Goal: Task Accomplishment & Management: Manage account settings

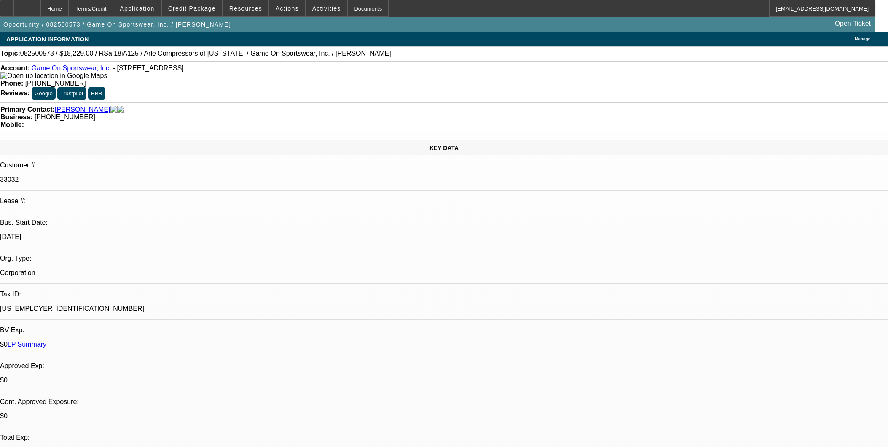
select select "0"
select select "6"
select select "0"
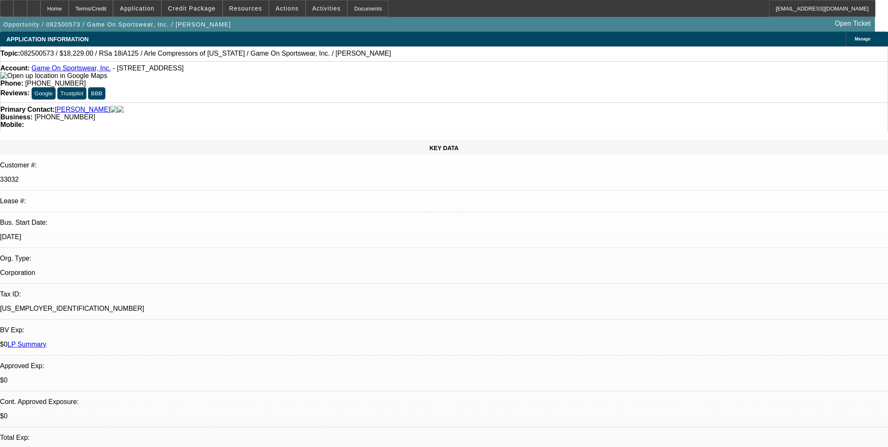
select select "0"
select select "6"
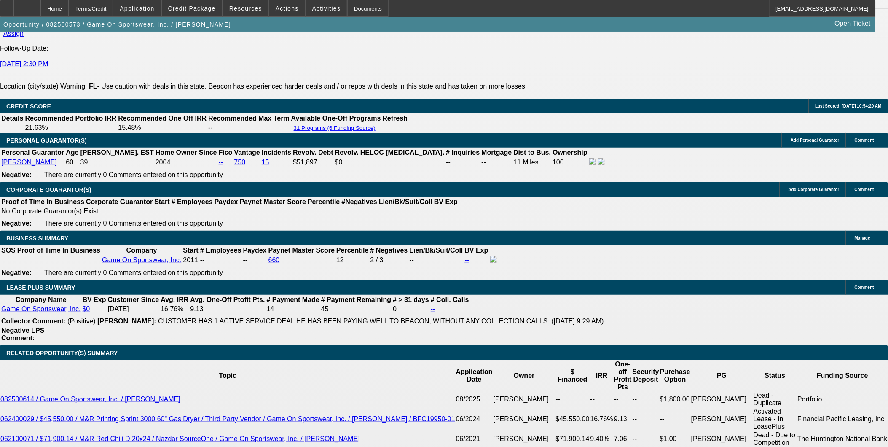
scroll to position [1171, 0]
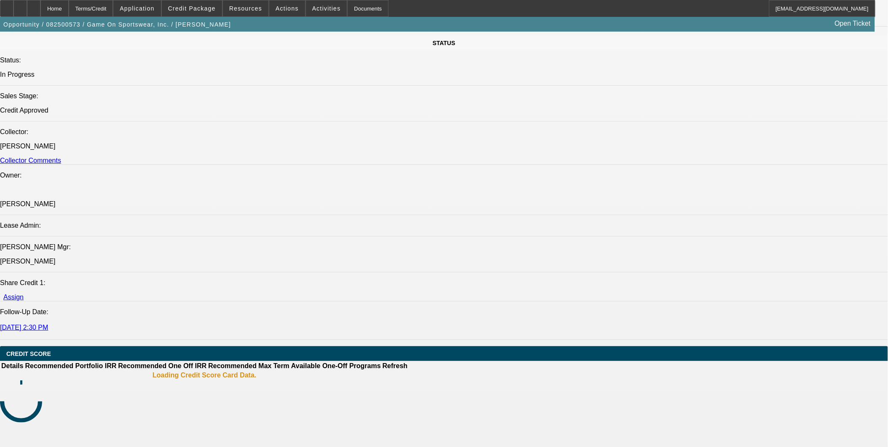
select select "0"
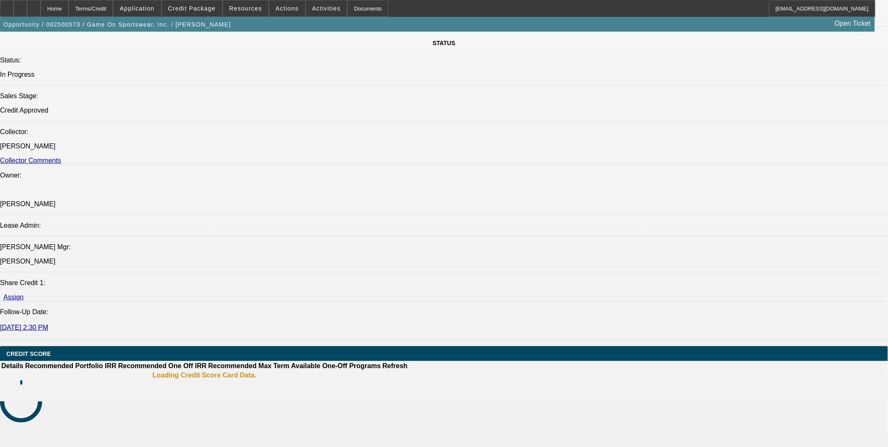
select select "0"
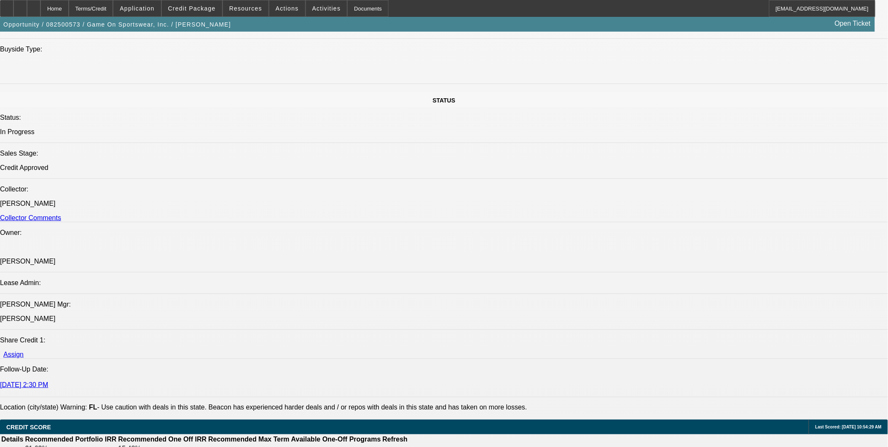
select select "1"
select select "6"
select select "1"
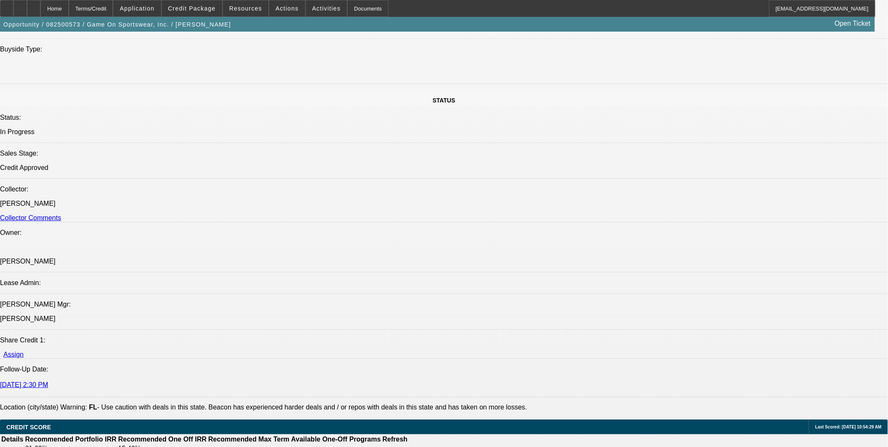
select select "6"
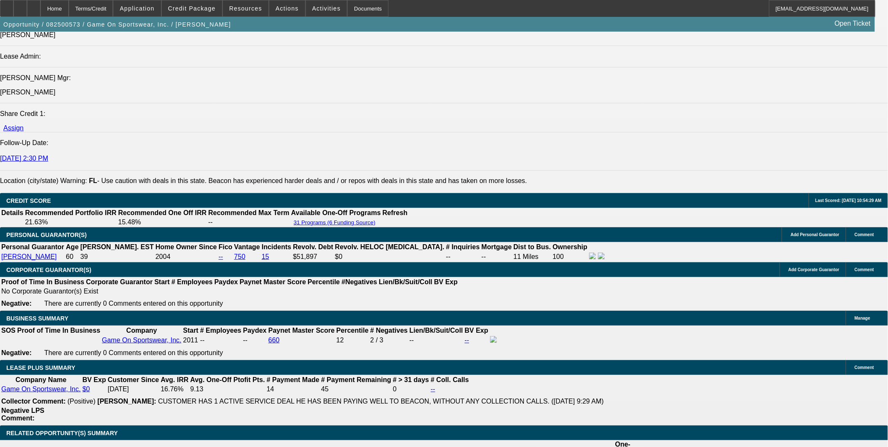
scroll to position [1089, 0]
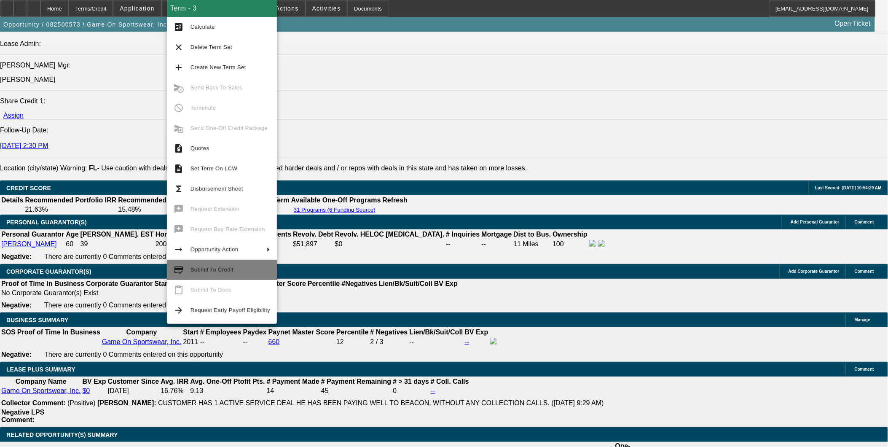
click at [216, 272] on span "Submit To Credit" at bounding box center [212, 269] width 43 height 6
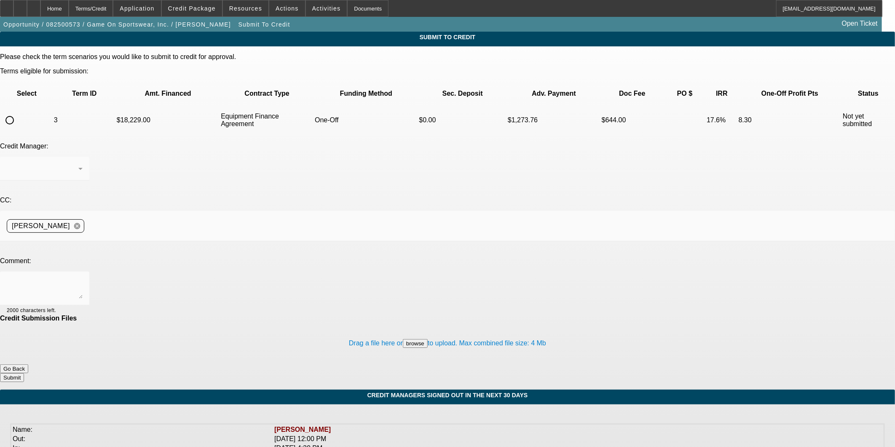
click at [18, 112] on input "radio" at bounding box center [9, 120] width 17 height 17
radio input "true"
click at [83, 278] on textarea at bounding box center [45, 288] width 76 height 20
type textarea "Sending up the term set as asked, thank you"
click at [24, 373] on button "Submit" at bounding box center [12, 377] width 24 height 9
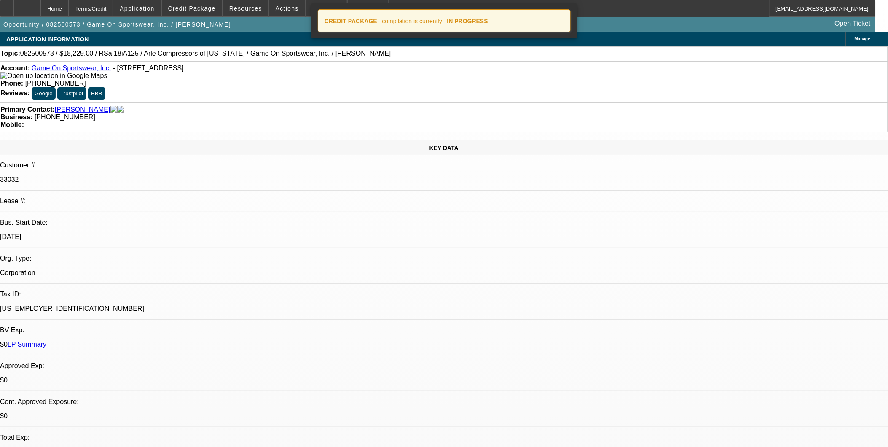
select select "0"
select select "6"
select select "0"
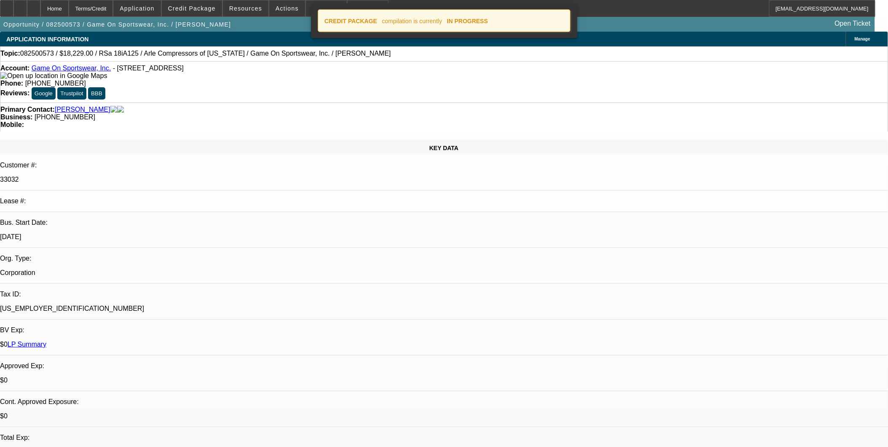
select select "0"
select select "6"
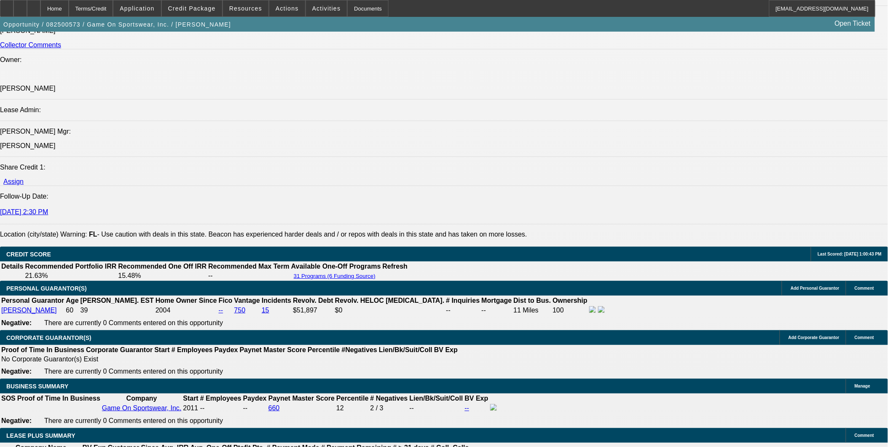
scroll to position [1171, 0]
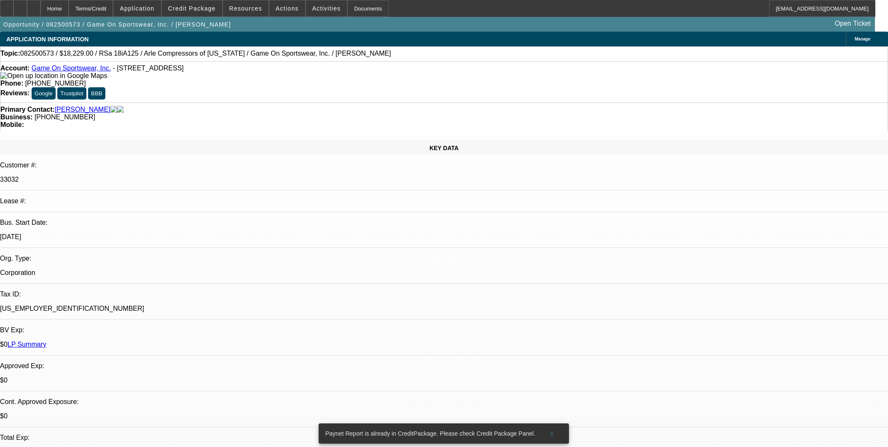
select select "0"
select select "6"
select select "0"
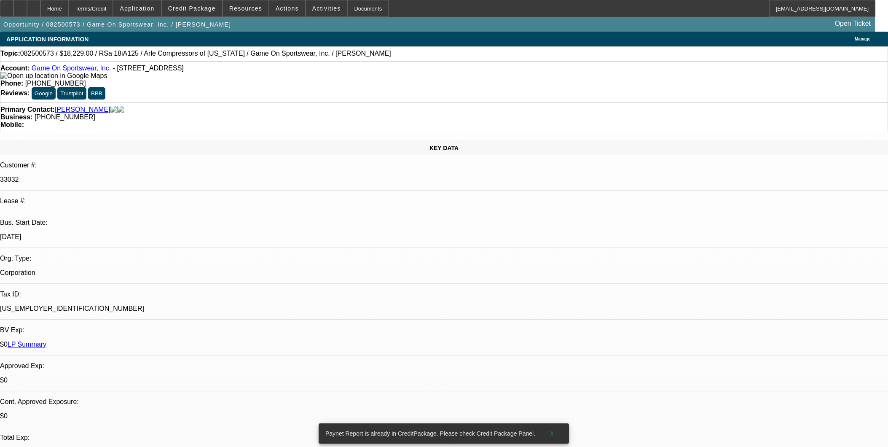
select select "0"
select select "6"
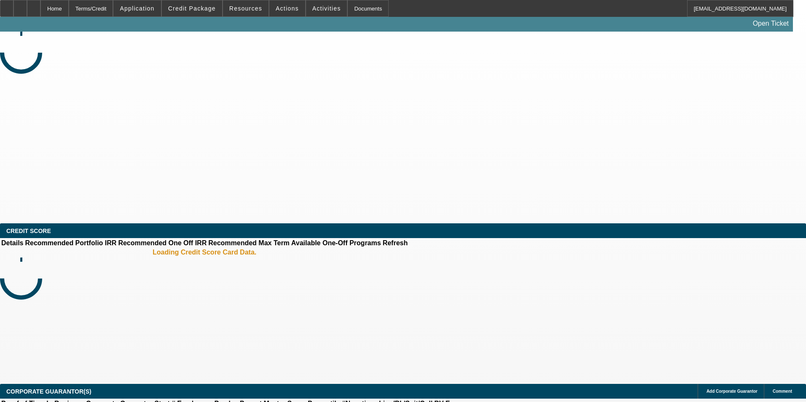
select select "0"
select select "2"
select select "0.1"
select select "4"
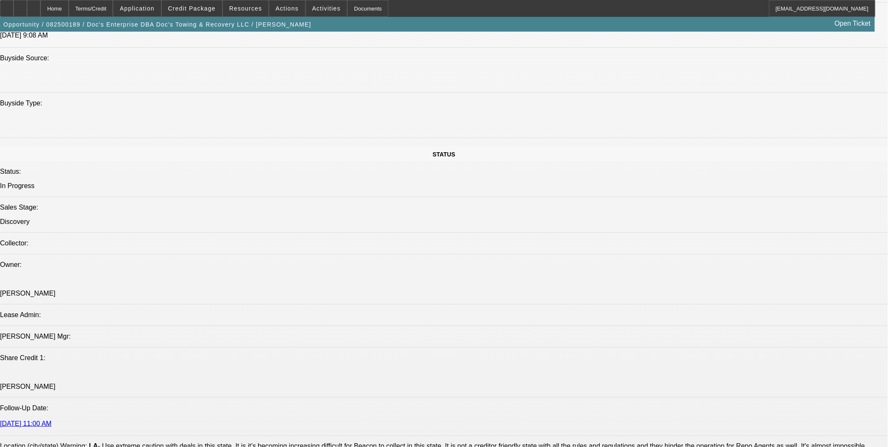
scroll to position [1030, 0]
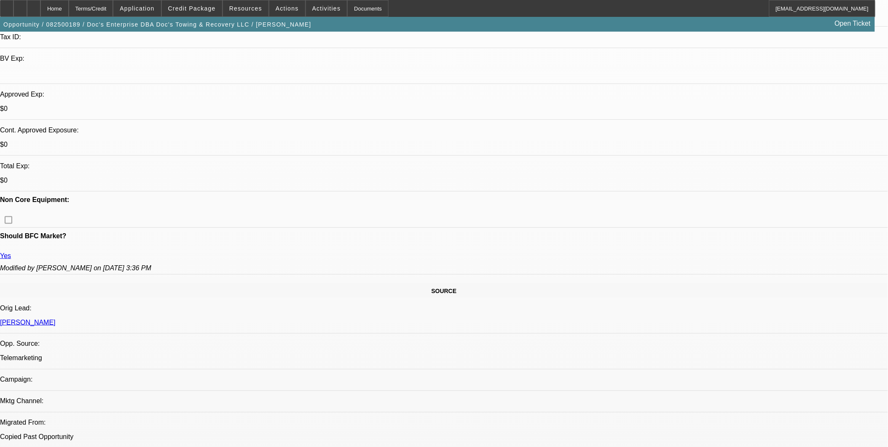
scroll to position [234, 0]
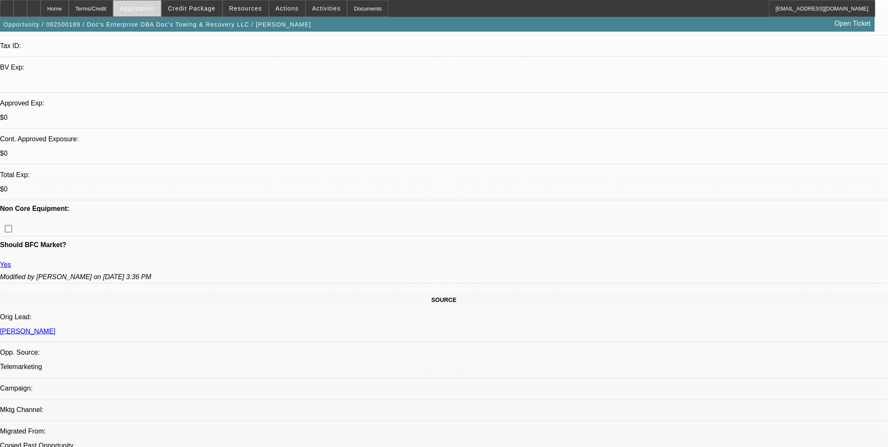
click at [154, 7] on span "Application" at bounding box center [137, 8] width 35 height 7
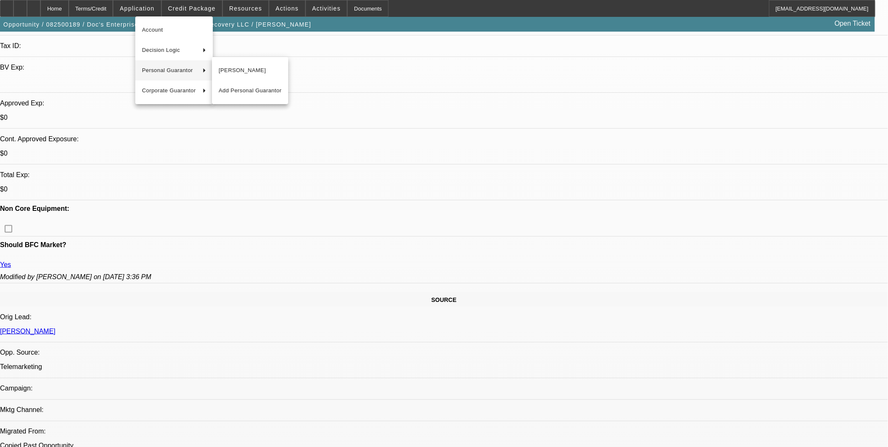
click at [430, 150] on div at bounding box center [444, 223] width 888 height 447
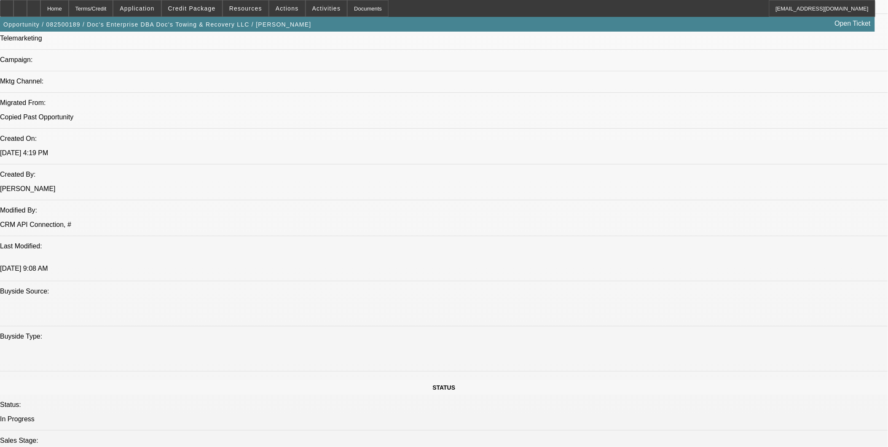
scroll to position [749, 0]
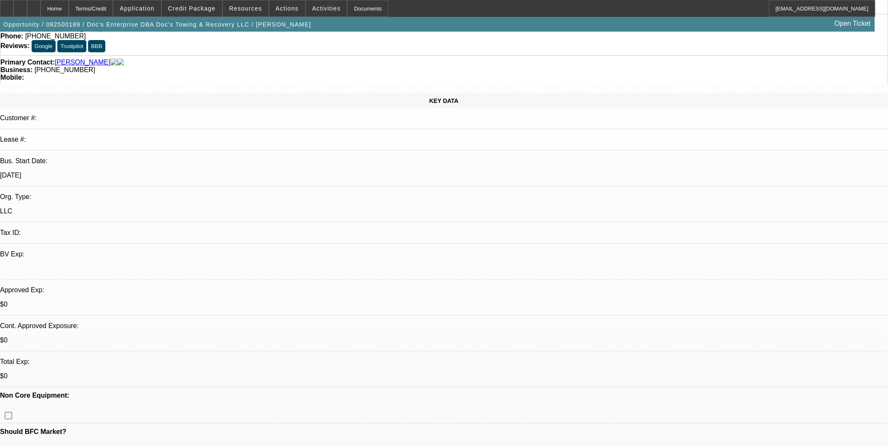
scroll to position [47, 0]
click at [156, 5] on span at bounding box center [136, 8] width 47 height 20
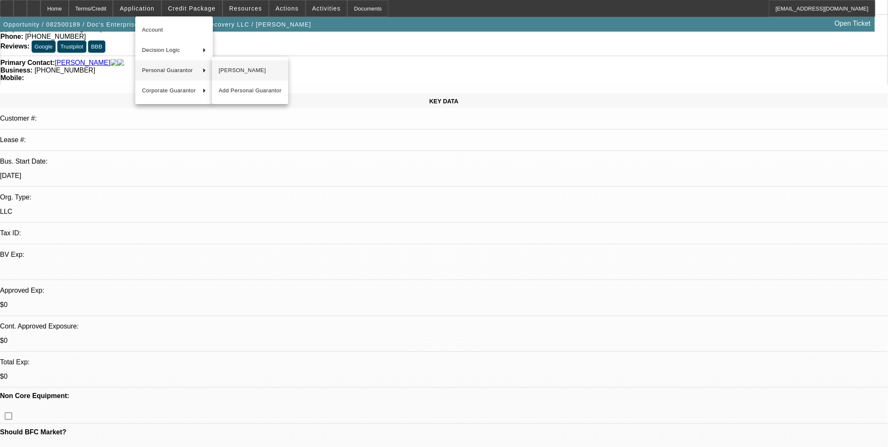
click at [233, 75] on span "Jesse Causey" at bounding box center [250, 70] width 63 height 10
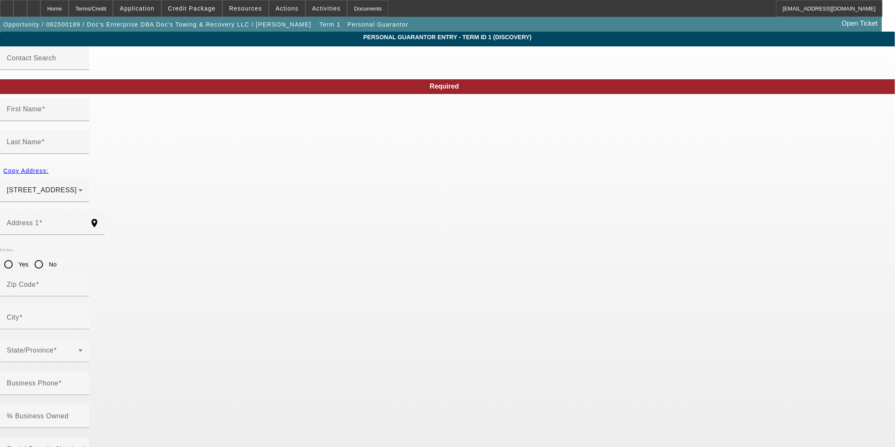
type input "Jesse"
type input "Causey"
type input "2188 N. Dorgenois St"
radio input "true"
type input "70119"
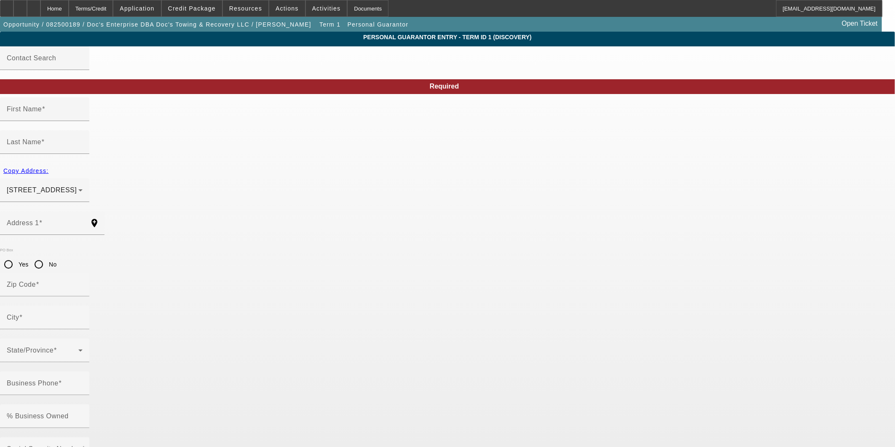
type input "New Orleans"
type input "(504) 570-9655"
type input "426-13-9210"
type input "jsscausey@yahoo.co"
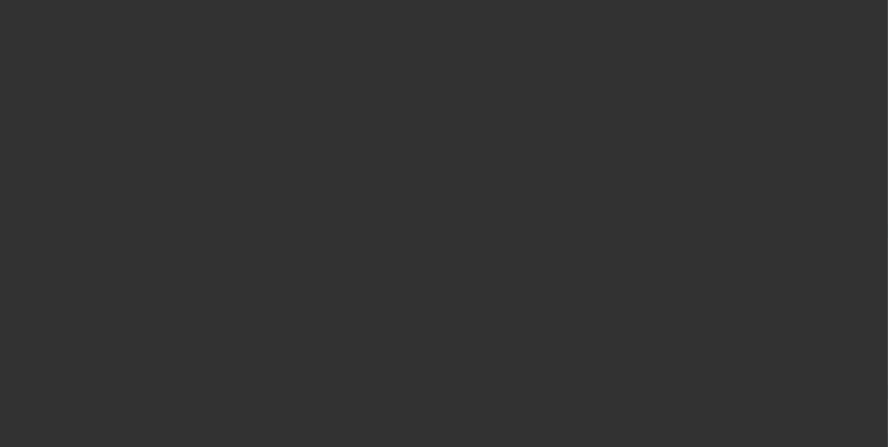
select select "0"
select select "2"
select select "0.1"
select select "4"
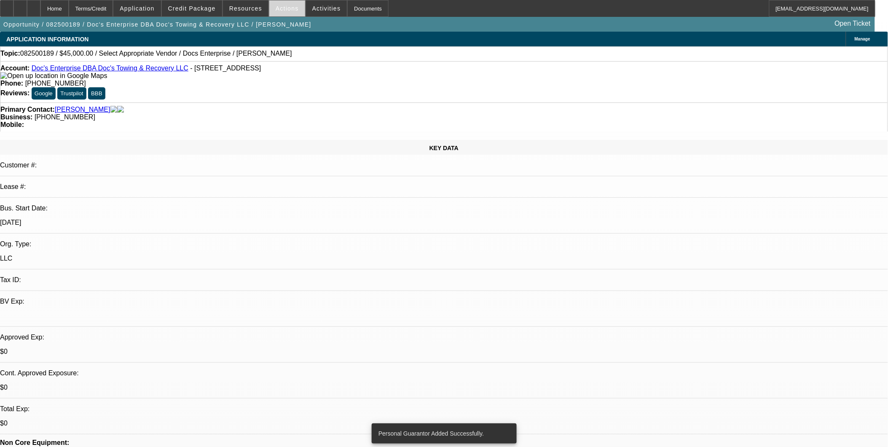
click at [289, 3] on span at bounding box center [287, 8] width 36 height 20
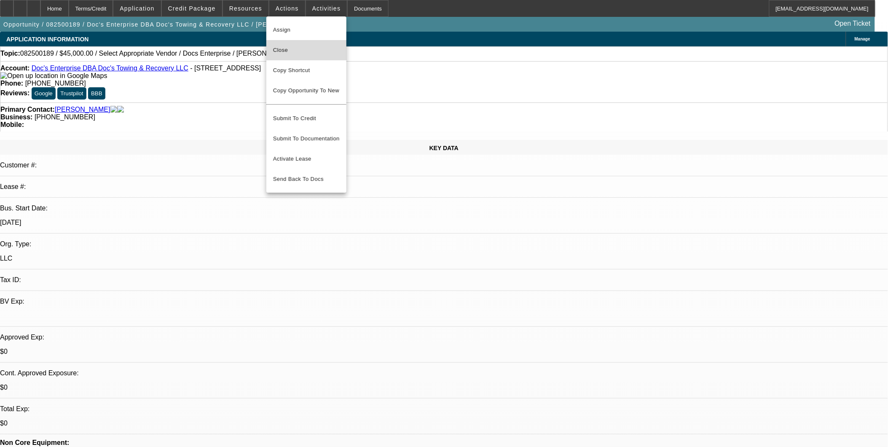
click at [298, 55] on button "Close" at bounding box center [306, 50] width 80 height 20
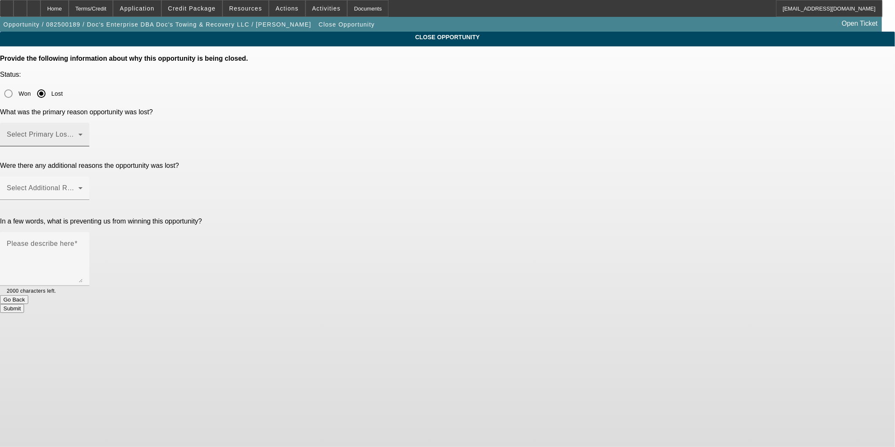
click at [83, 123] on div "Select Primary Lost Reason" at bounding box center [45, 135] width 76 height 24
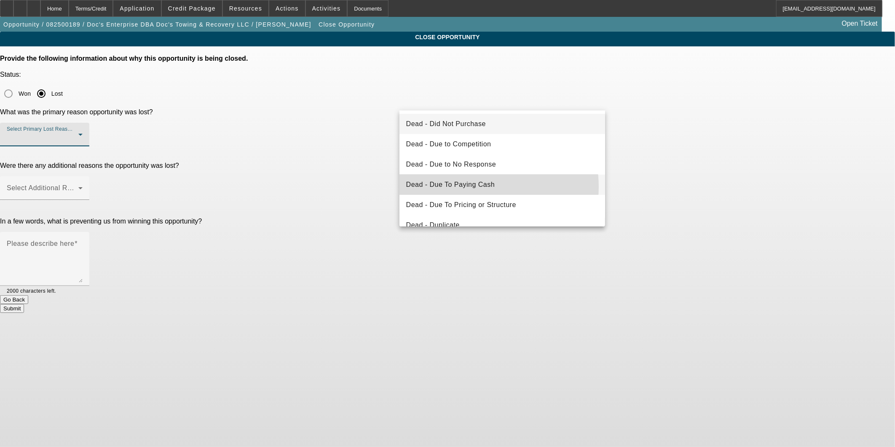
click at [475, 187] on span "Dead - Due To Paying Cash" at bounding box center [450, 185] width 89 height 10
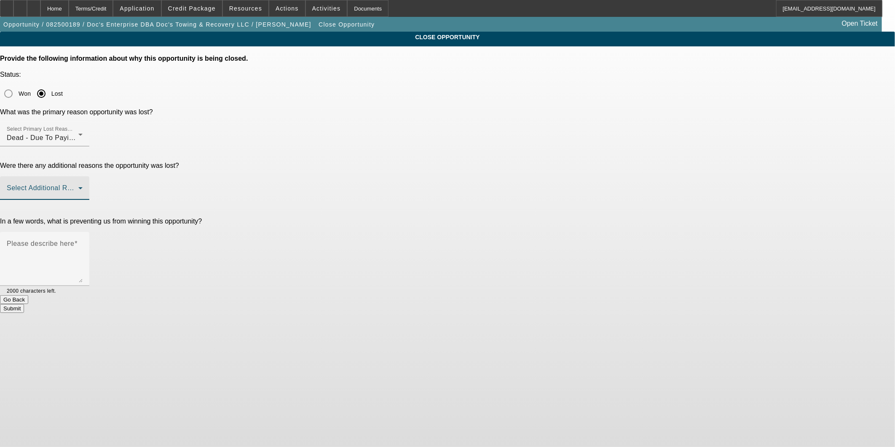
click at [78, 186] on span at bounding box center [43, 191] width 72 height 10
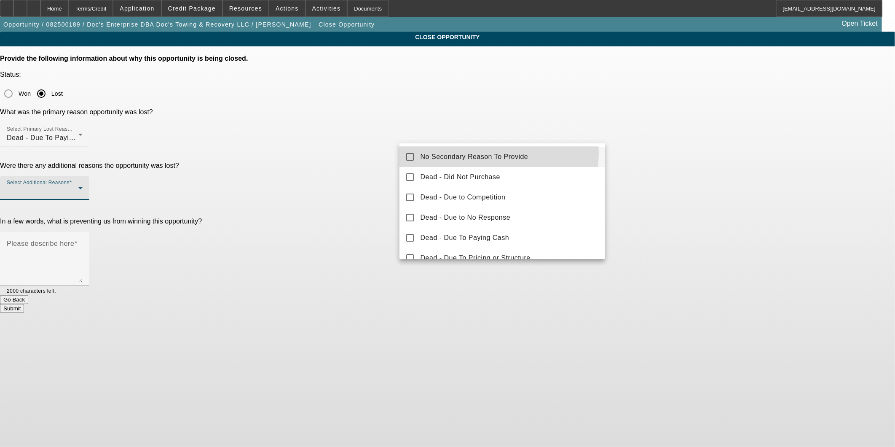
click at [458, 153] on span "No Secondary Reason To Provide" at bounding box center [475, 157] width 108 height 10
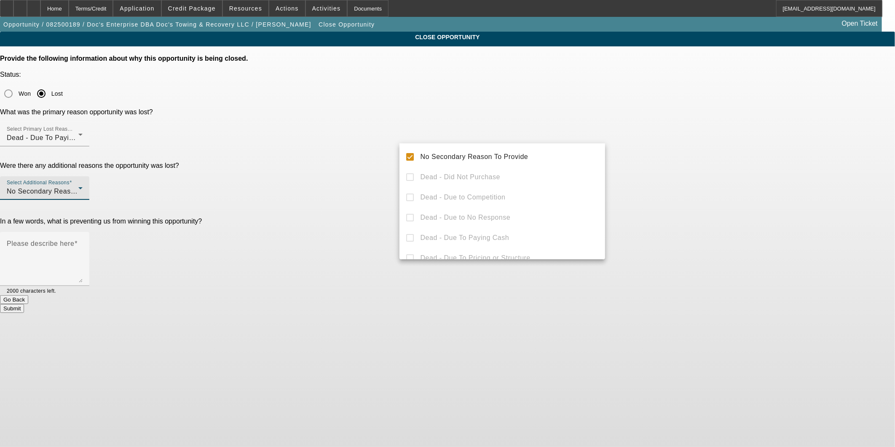
click at [467, 135] on div at bounding box center [447, 223] width 895 height 447
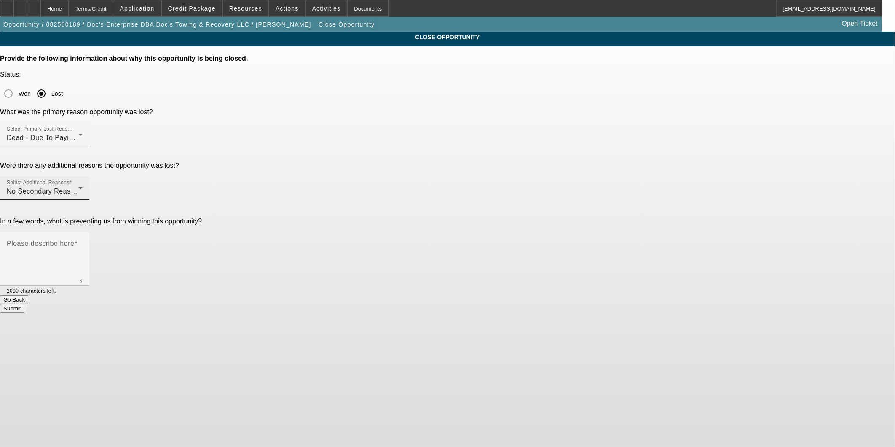
click at [115, 188] on span "No Secondary Reason To Provide" at bounding box center [61, 191] width 108 height 7
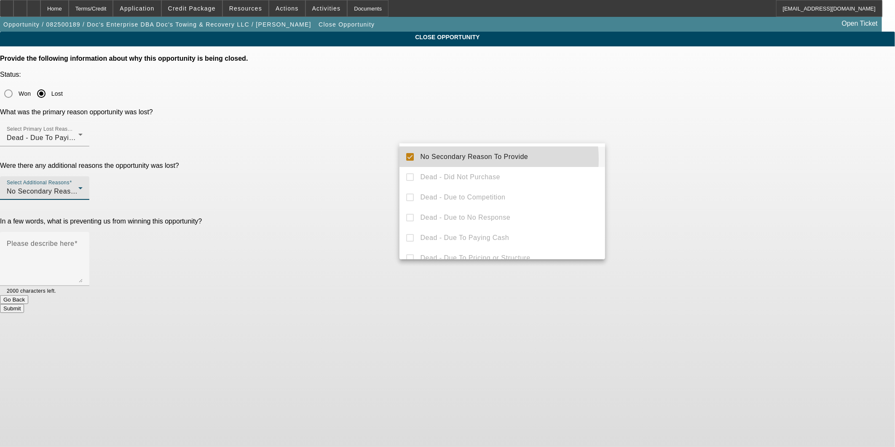
click at [481, 159] on span "No Secondary Reason To Provide" at bounding box center [475, 157] width 108 height 10
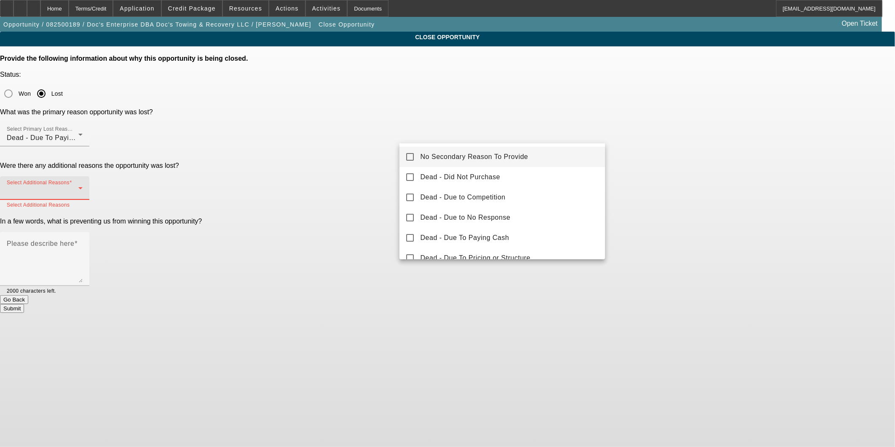
click at [429, 135] on div at bounding box center [447, 223] width 895 height 447
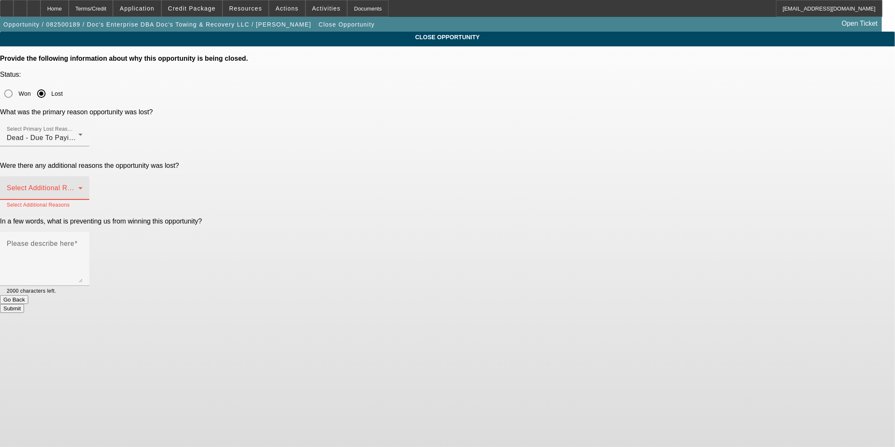
click at [78, 186] on span at bounding box center [43, 191] width 72 height 10
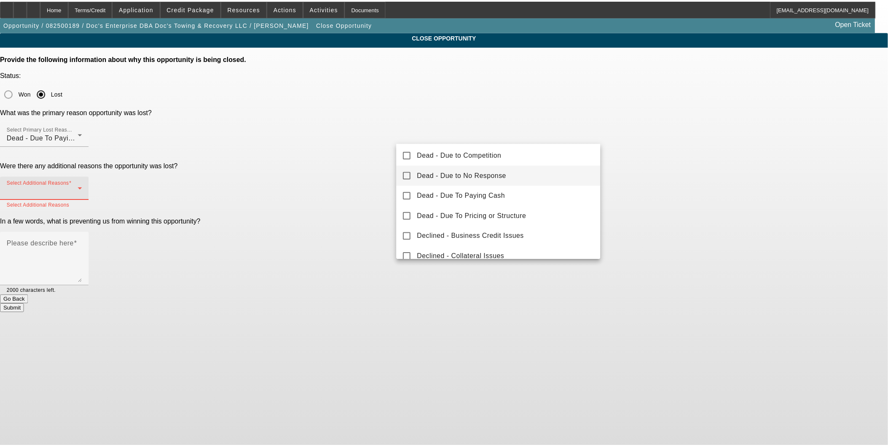
scroll to position [93, 0]
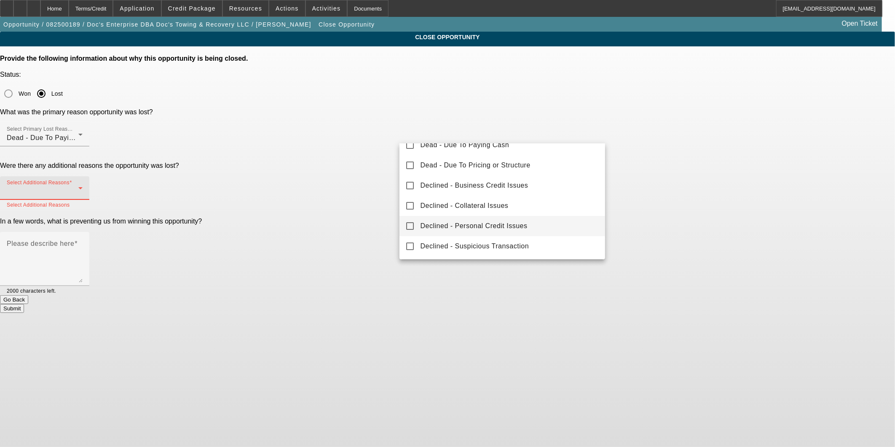
click at [483, 222] on span "Declined - Personal Credit Issues" at bounding box center [474, 226] width 107 height 10
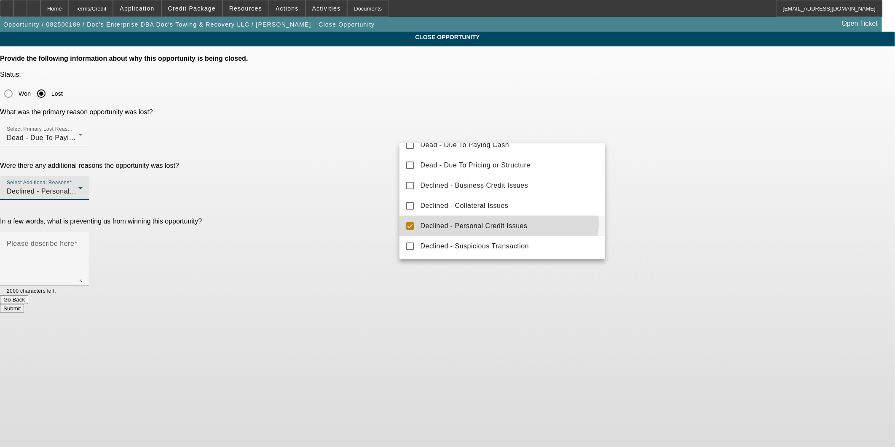
click at [736, 205] on div at bounding box center [447, 223] width 895 height 447
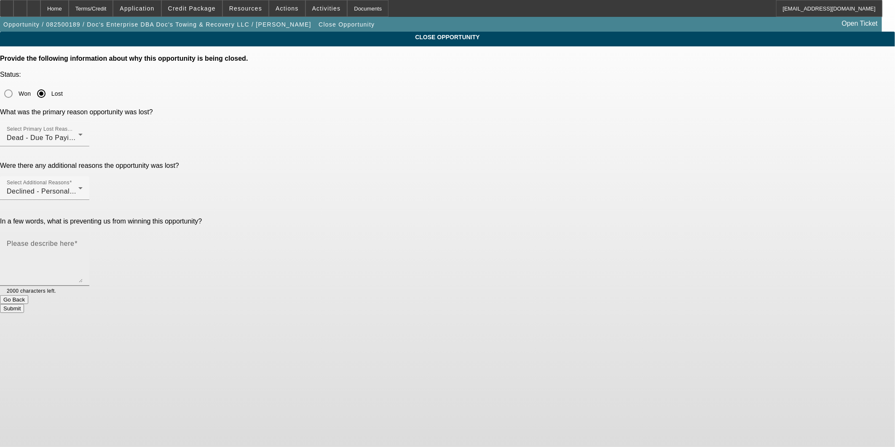
click at [83, 242] on textarea "Please describe here" at bounding box center [45, 262] width 76 height 40
type textarea "Paid cash but he has 5 collections"
click at [28, 295] on button "Go Back" at bounding box center [14, 299] width 28 height 9
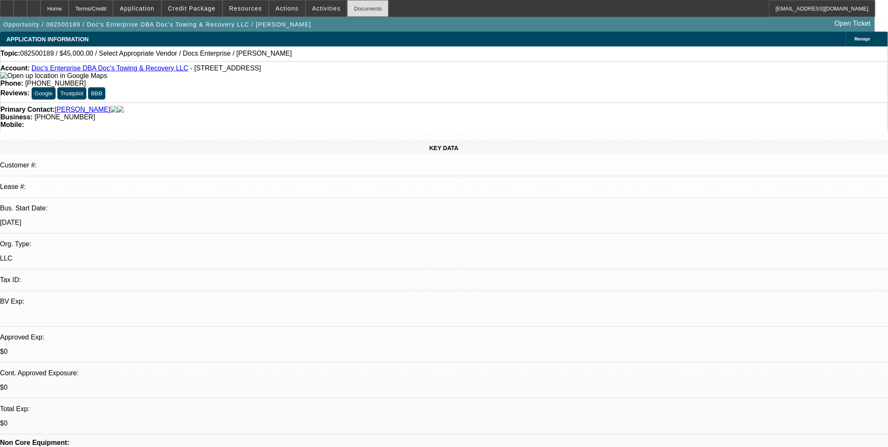
select select "0"
select select "2"
select select "0.1"
select select "4"
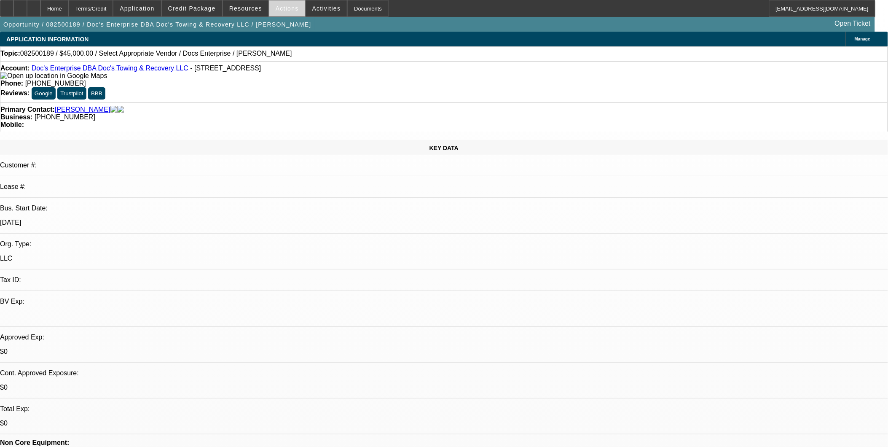
click at [277, 12] on span at bounding box center [287, 8] width 36 height 20
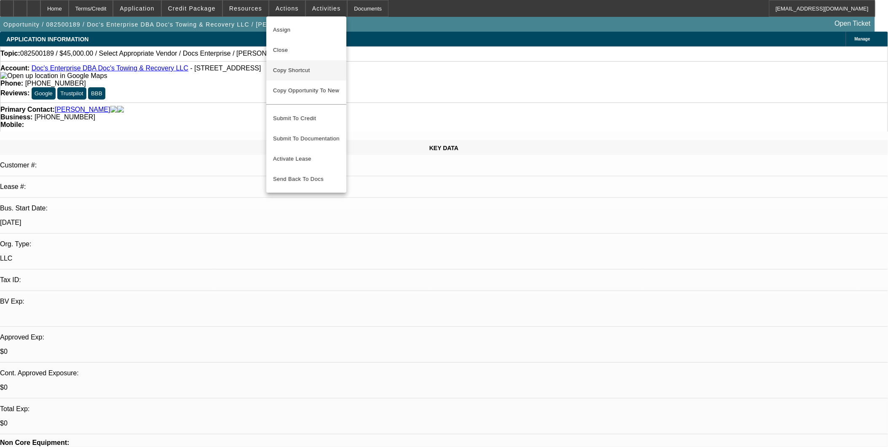
click at [292, 67] on span "Copy Shortcut" at bounding box center [306, 70] width 67 height 10
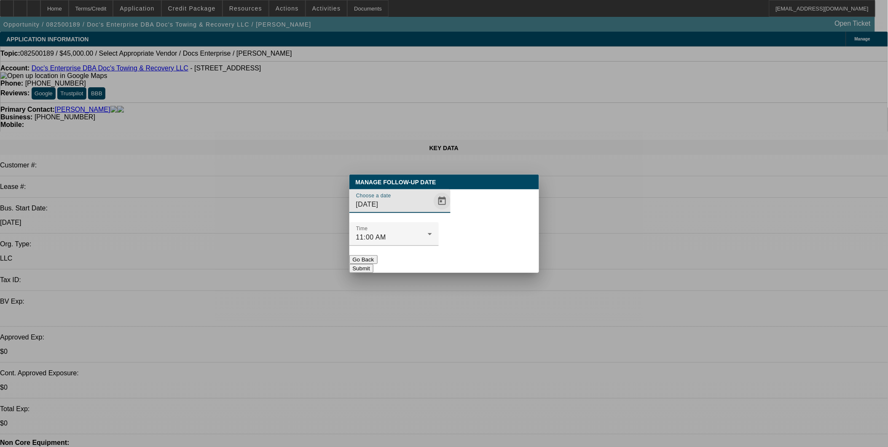
click at [432, 211] on span "Open calendar" at bounding box center [442, 201] width 20 height 20
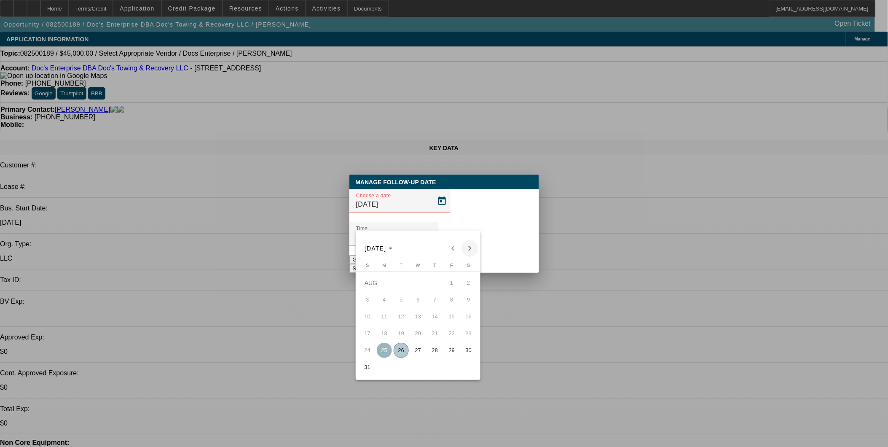
click at [470, 247] on span "Next month" at bounding box center [470, 248] width 17 height 17
click at [436, 355] on span "25" at bounding box center [435, 350] width 15 height 15
type input "9/25/2025"
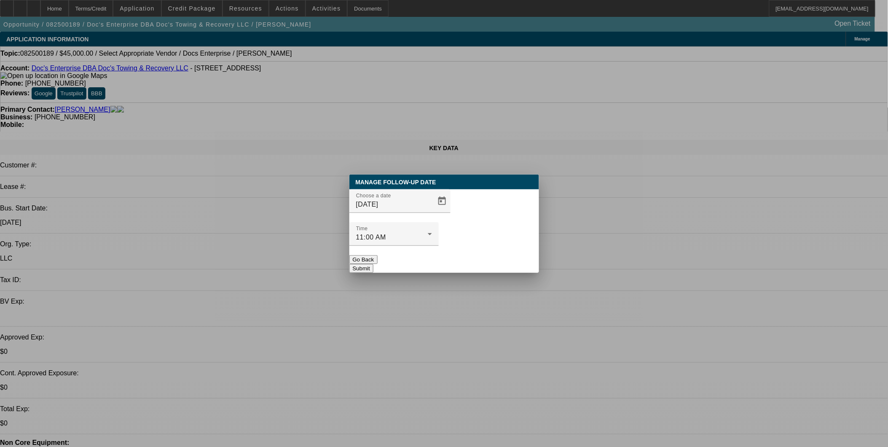
click at [374, 264] on button "Submit" at bounding box center [362, 268] width 24 height 9
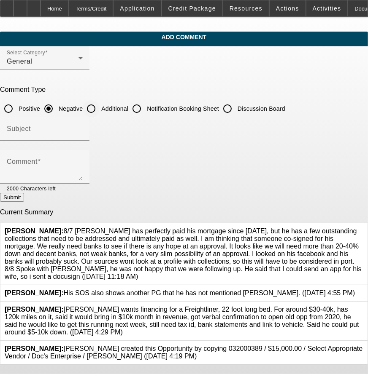
click at [99, 112] on input "Additional" at bounding box center [91, 108] width 17 height 17
radio input "true"
click at [83, 133] on input "Subject" at bounding box center [45, 132] width 76 height 10
drag, startPoint x: 85, startPoint y: 223, endPoint x: 175, endPoint y: 276, distance: 104.1
click at [175, 276] on div "Oliva, Nicholas: 8/7 Jesse has perfectly paid his mortgage since 2008, but he h…" at bounding box center [184, 254] width 358 height 53
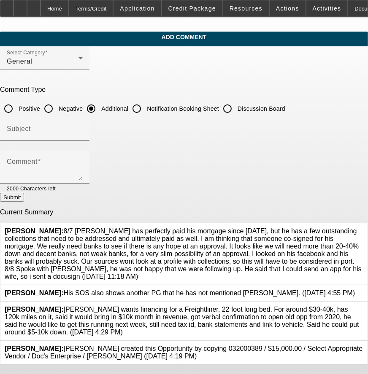
drag, startPoint x: 177, startPoint y: 264, endPoint x: 146, endPoint y: 247, distance: 35.6
click at [177, 264] on span "Oliva, Nicholas: 8/7 Jesse has perfectly paid his mortgage since 2008, but he h…" at bounding box center [183, 254] width 357 height 53
click at [86, 232] on span "Oliva, Nicholas: 8/7 Jesse has perfectly paid his mortgage since 2008, but he h…" at bounding box center [183, 254] width 357 height 53
drag, startPoint x: 83, startPoint y: 225, endPoint x: 255, endPoint y: 272, distance: 178.3
click at [255, 272] on span "Oliva, Nicholas: 8/7 Jesse has perfectly paid his mortgage since 2008, but he h…" at bounding box center [183, 254] width 357 height 53
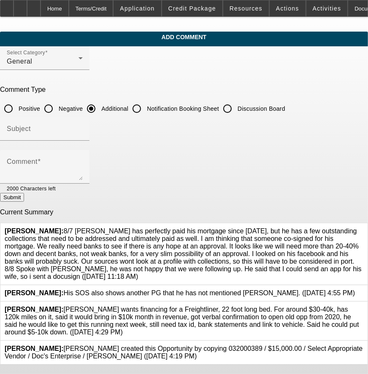
copy span ": 8/7 Jesse has perfectly paid his mortgage since 2008, but he has a few outsta…"
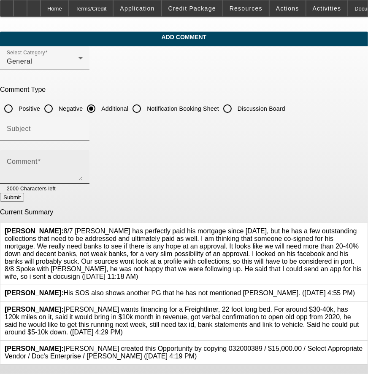
click at [83, 153] on div "Comment" at bounding box center [45, 167] width 76 height 34
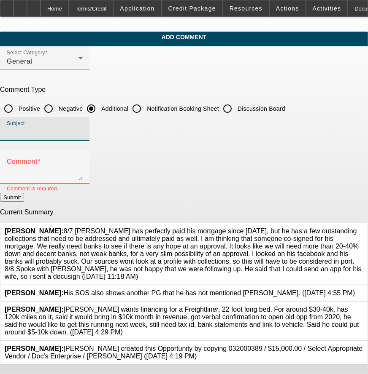
click at [83, 134] on input "Subject" at bounding box center [45, 132] width 76 height 10
type input "Notes"
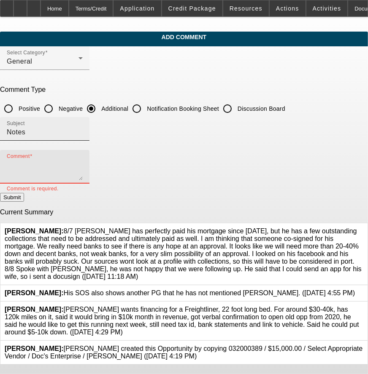
paste textarea ": 8/7 Jesse has perfectly paid his mortgage since 2008, but he has a few outsta…"
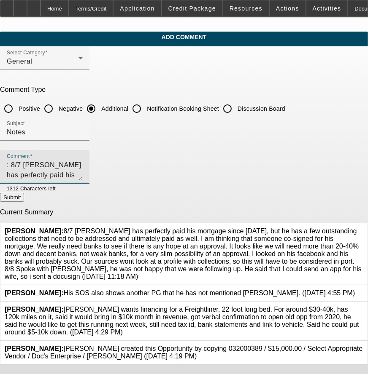
click at [41, 161] on textarea ": 8/7 Jesse has perfectly paid his mortgage since 2008, but he has a few outsta…" at bounding box center [45, 170] width 76 height 20
type textarea "8/26: Jesse paid cash for the truck he was considering but he wants to see what…"
click at [24, 202] on button "Submit" at bounding box center [12, 197] width 24 height 9
radio input "true"
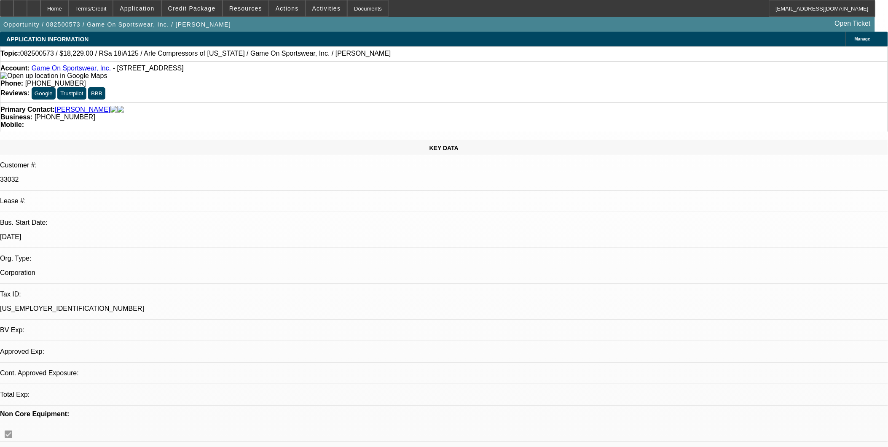
select select "0"
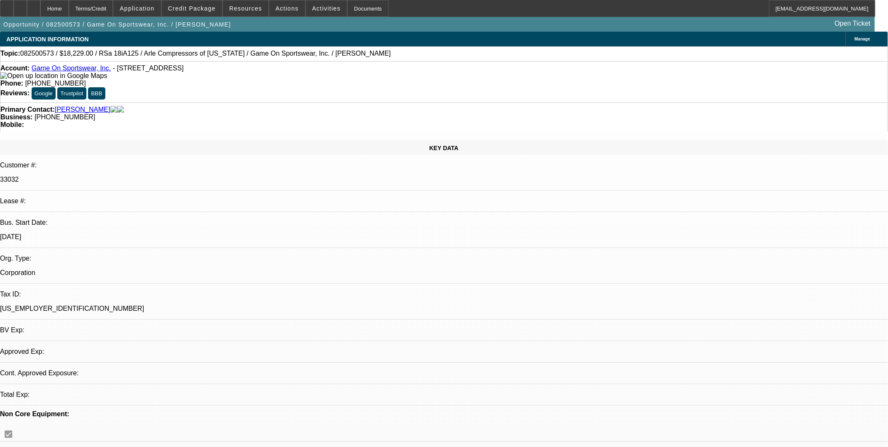
select select "0"
select select "1"
select select "6"
select select "1"
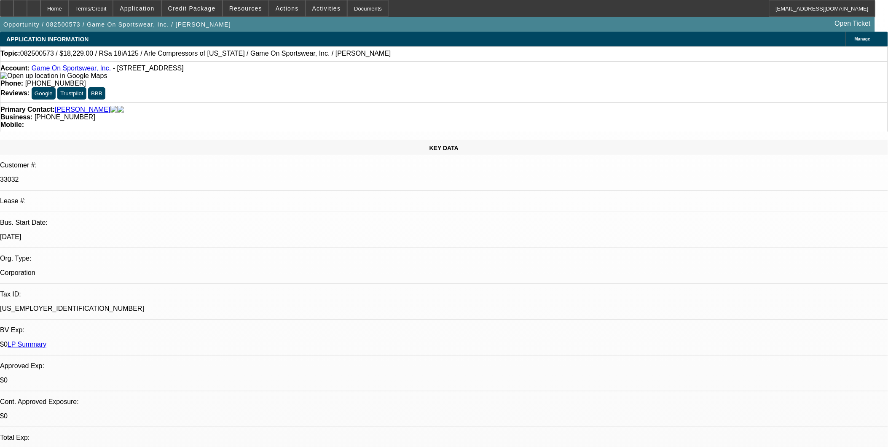
select select "1"
select select "6"
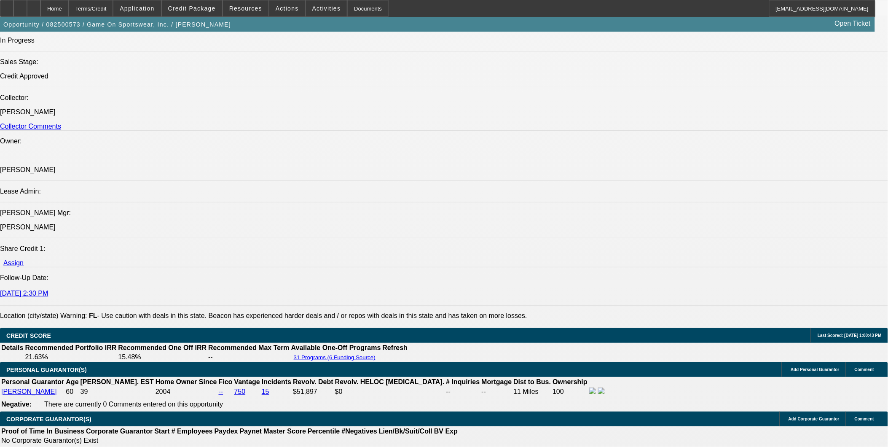
scroll to position [1030, 0]
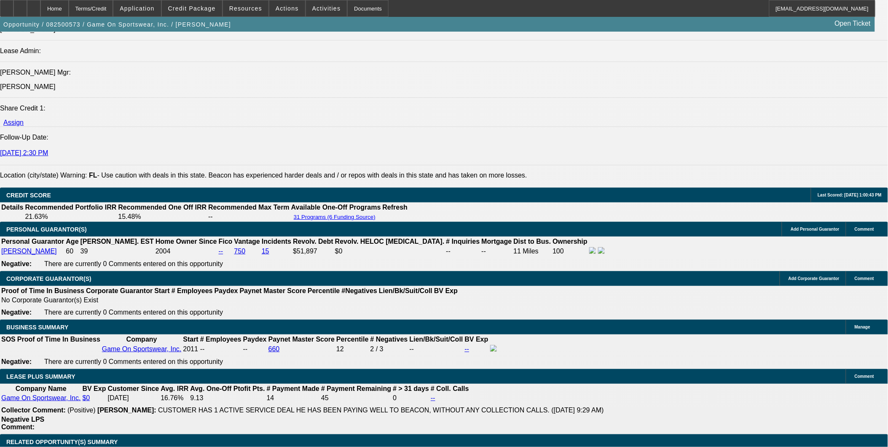
scroll to position [1077, 0]
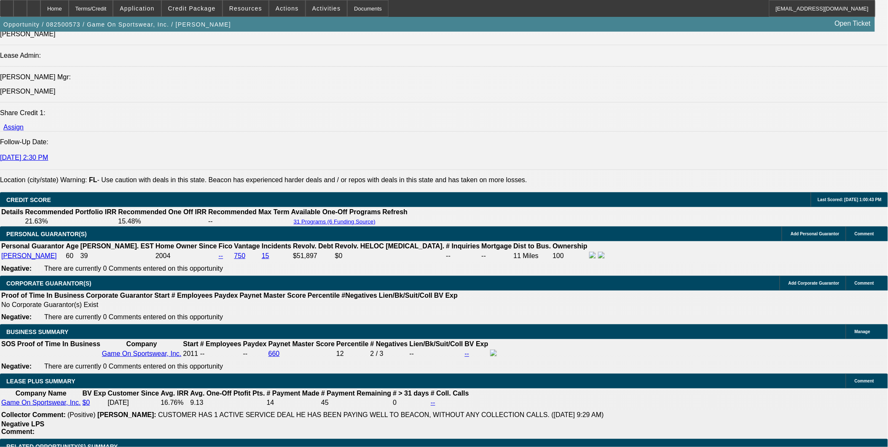
click at [207, 15] on span at bounding box center [192, 8] width 60 height 20
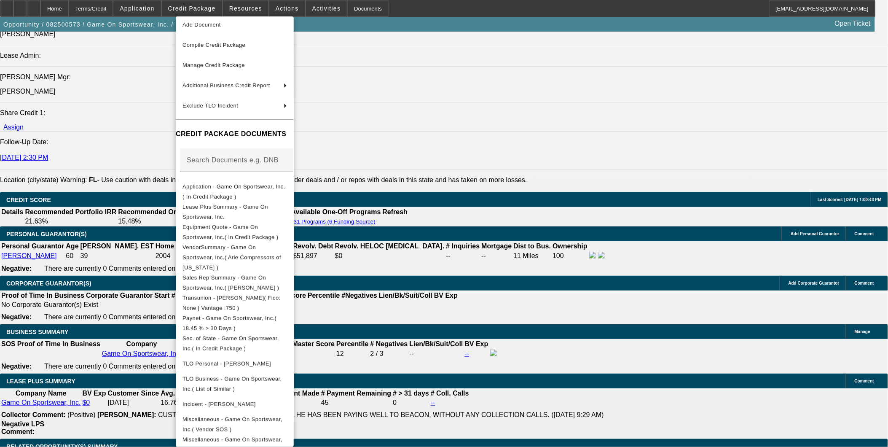
scroll to position [48, 0]
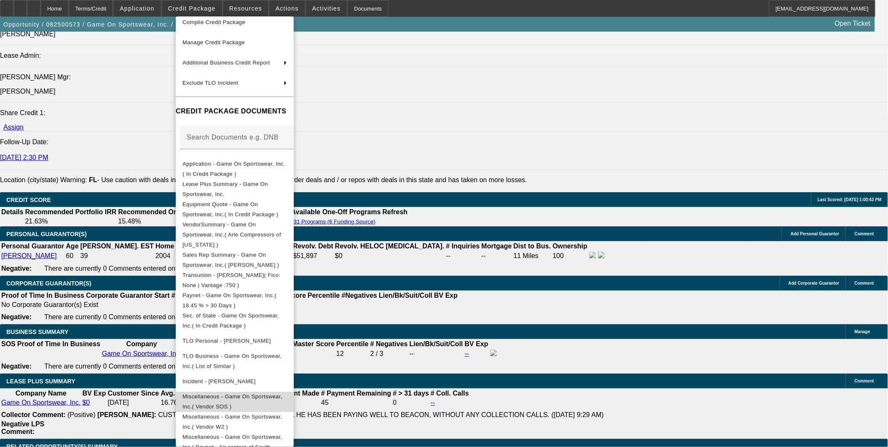
click at [294, 391] on button "Miscellaneous - Game On Sportswear, Inc.( Vendor SOS )" at bounding box center [235, 401] width 118 height 20
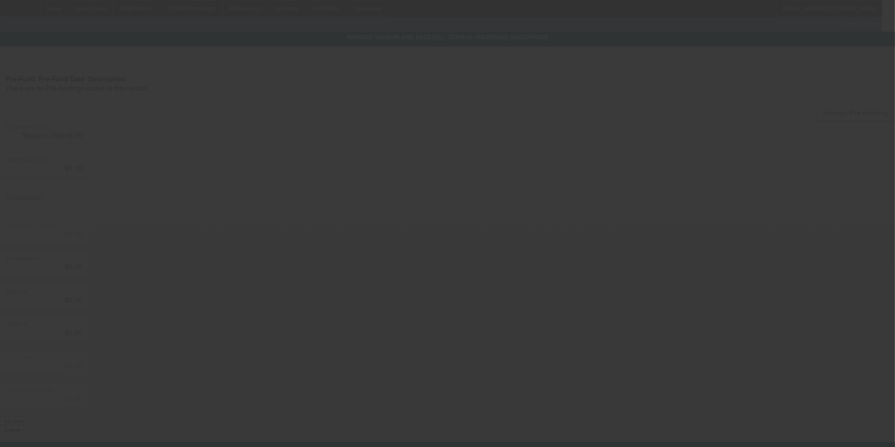
type input "$18,070.00"
type input "$159.00"
type input "$18,229.00"
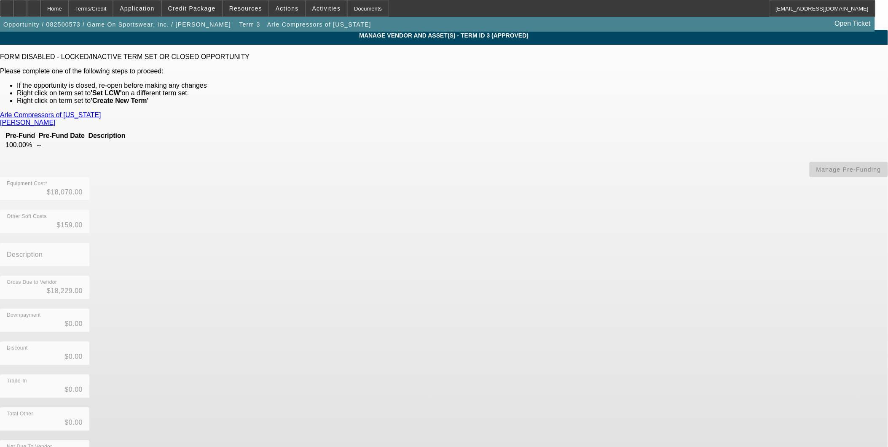
scroll to position [2, 0]
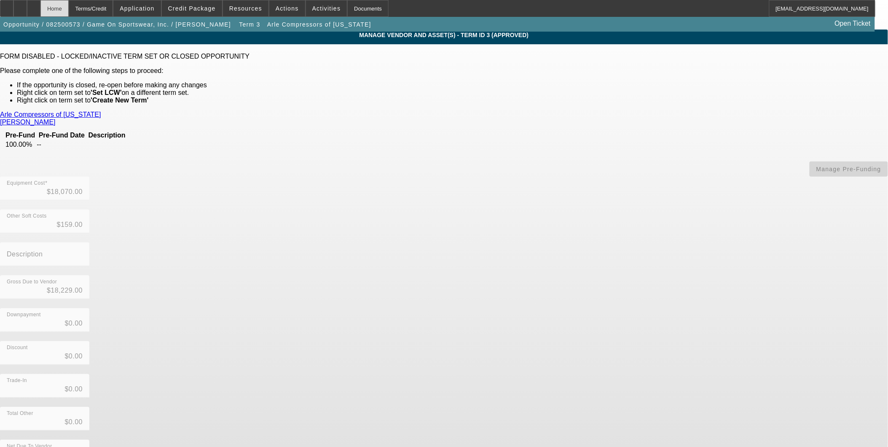
click at [69, 6] on div "Home" at bounding box center [54, 8] width 28 height 17
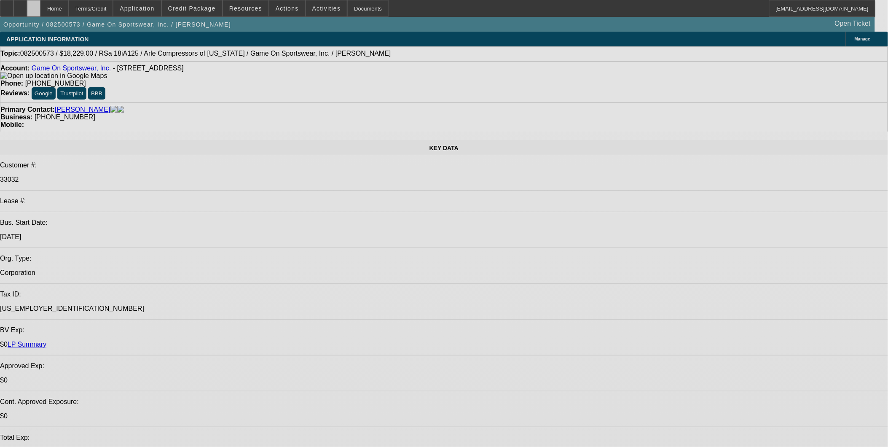
select select "0"
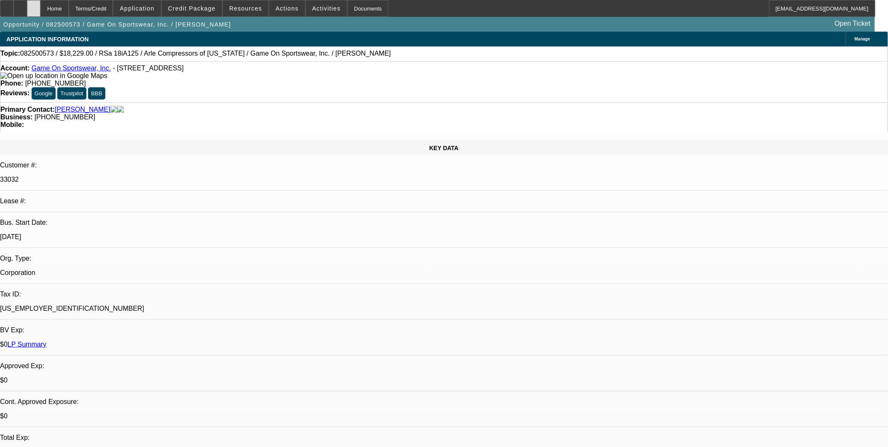
select select "0"
select select "6"
select select "0"
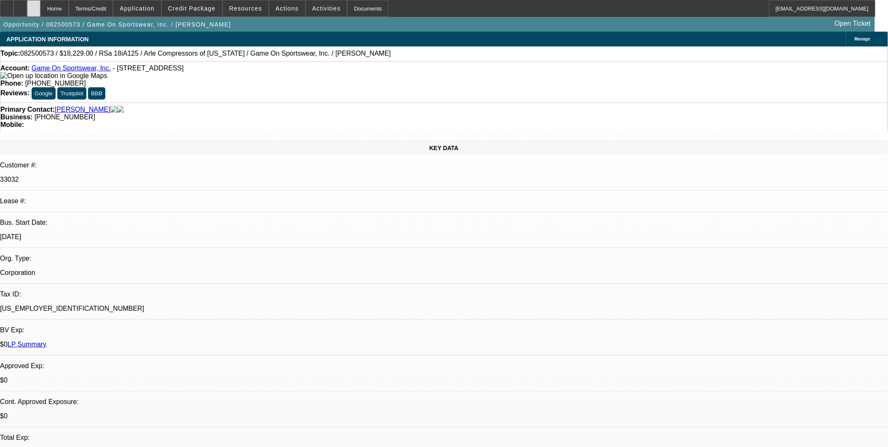
select select "0"
select select "6"
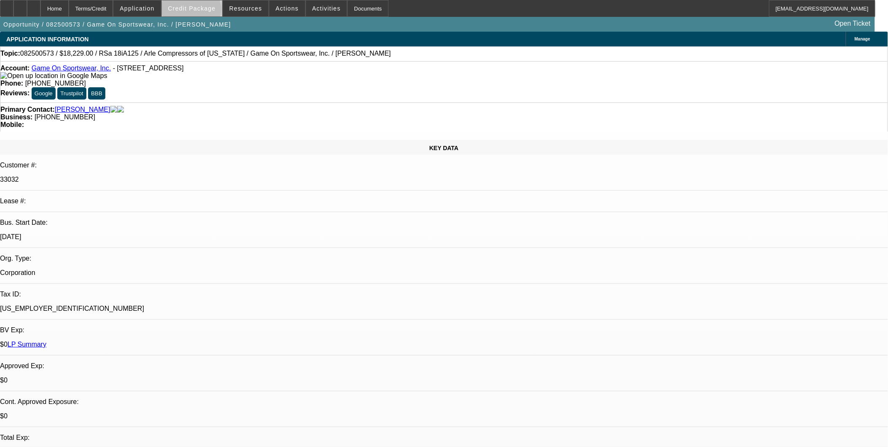
click at [205, 11] on span at bounding box center [192, 8] width 60 height 20
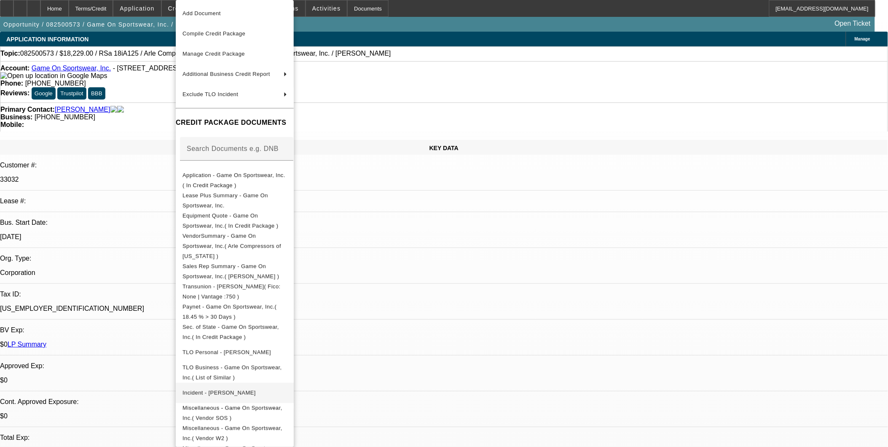
scroll to position [32, 0]
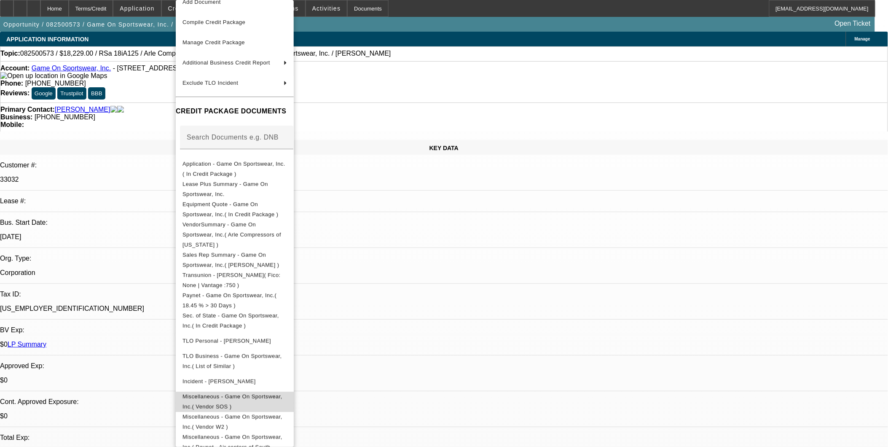
click at [252, 392] on button "Miscellaneous - Game On Sportswear, Inc.( Vendor SOS )" at bounding box center [235, 402] width 118 height 20
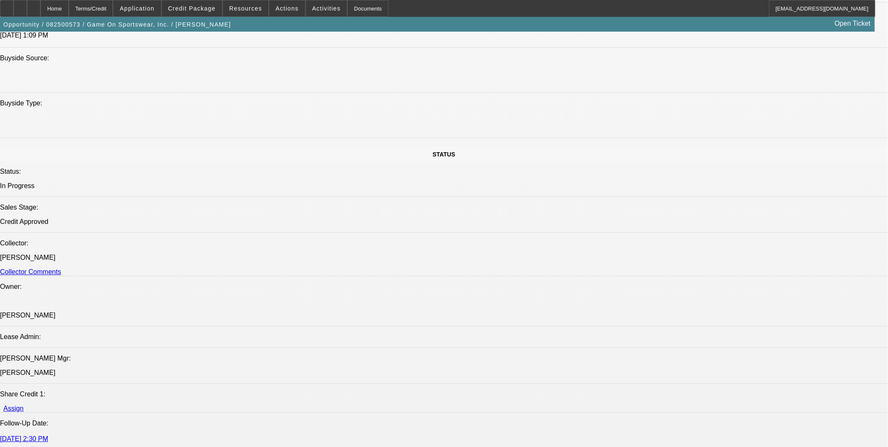
scroll to position [1077, 0]
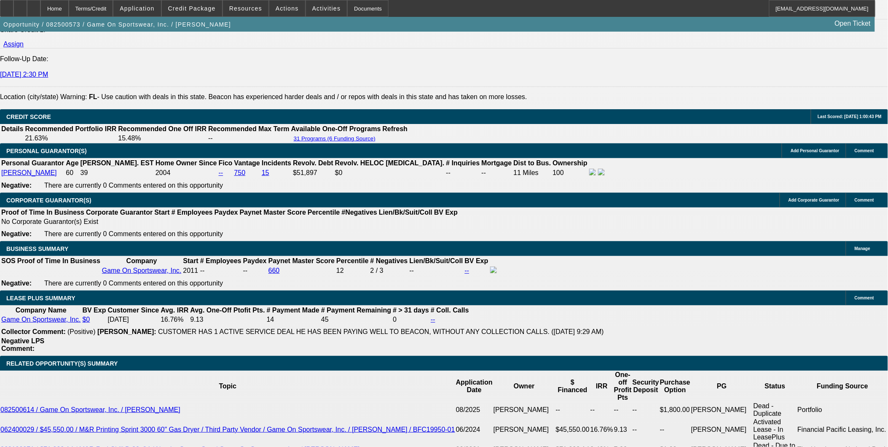
scroll to position [1265, 0]
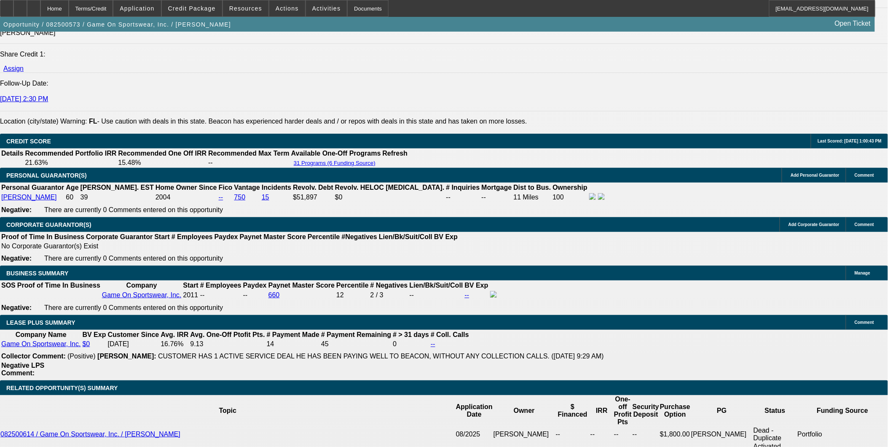
scroll to position [1077, 0]
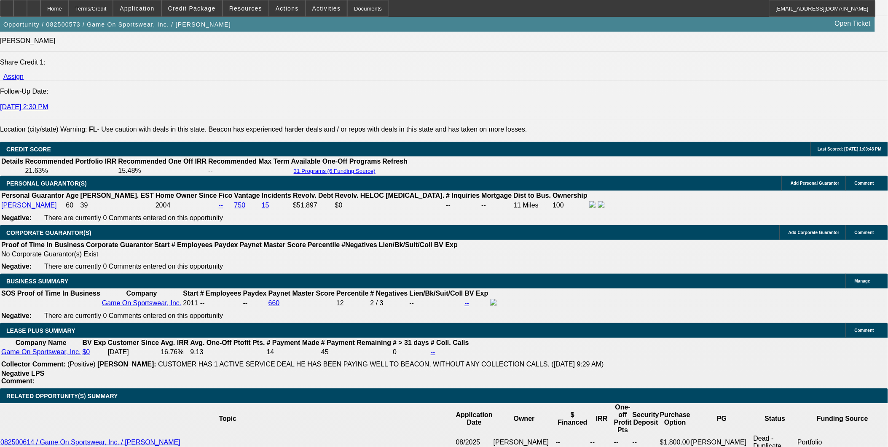
scroll to position [1218, 0]
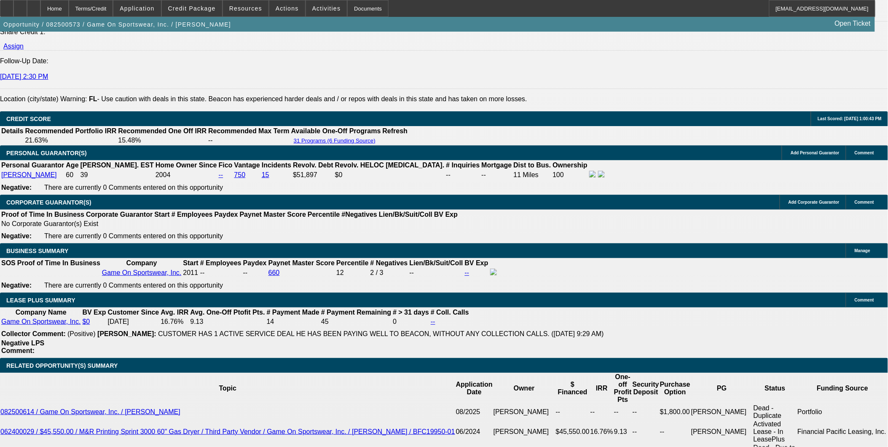
scroll to position [1077, 0]
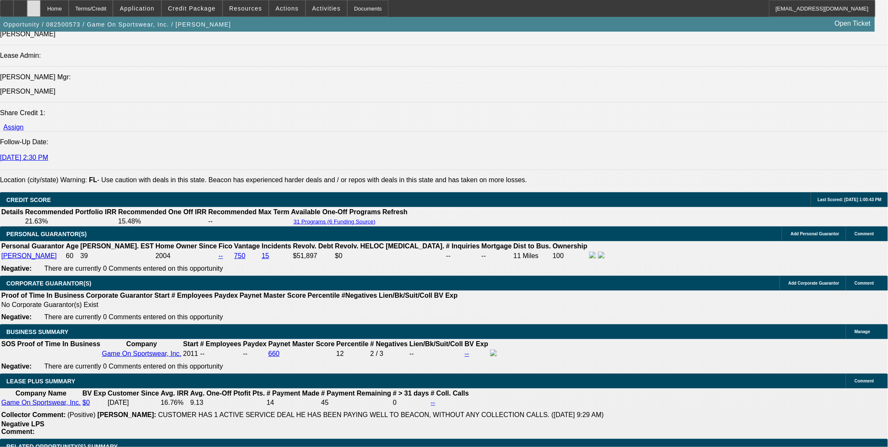
click at [34, 5] on icon at bounding box center [34, 5] width 0 height 0
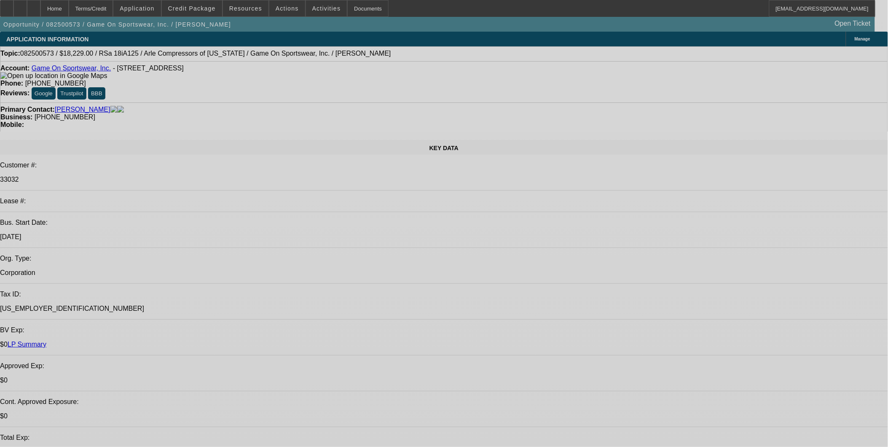
select select "0"
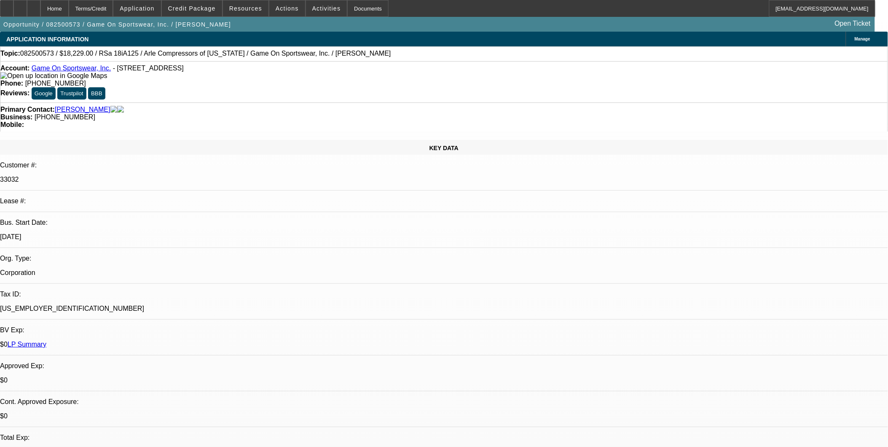
select select "0"
select select "1"
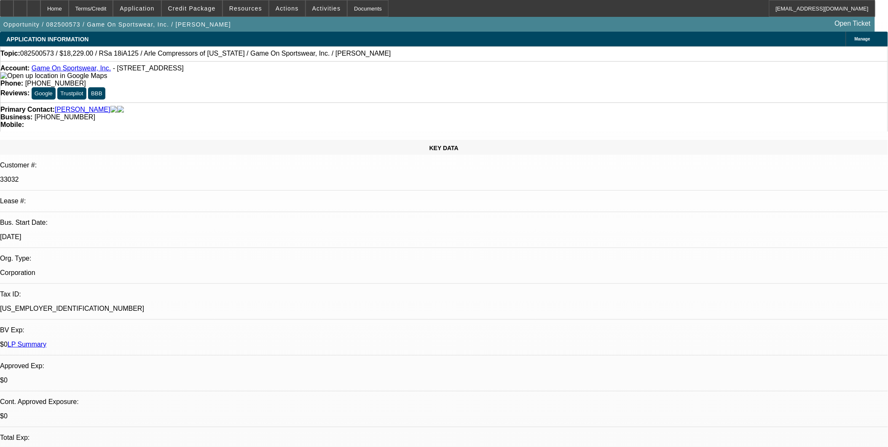
select select "1"
select select "6"
select select "1"
select select "6"
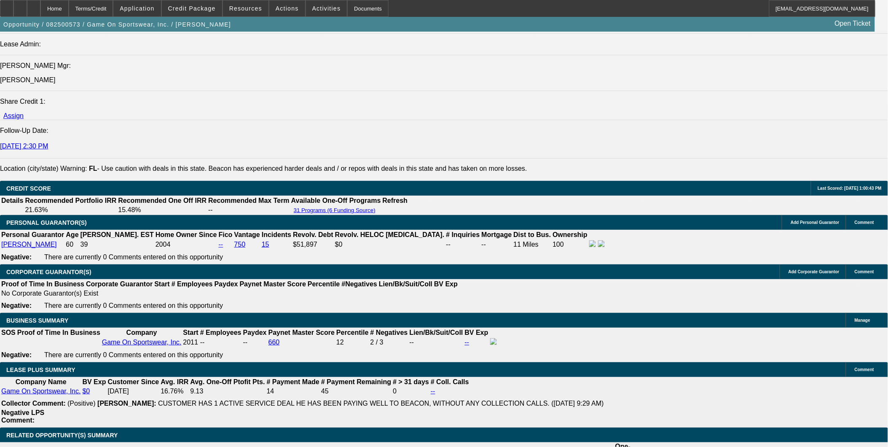
scroll to position [1077, 0]
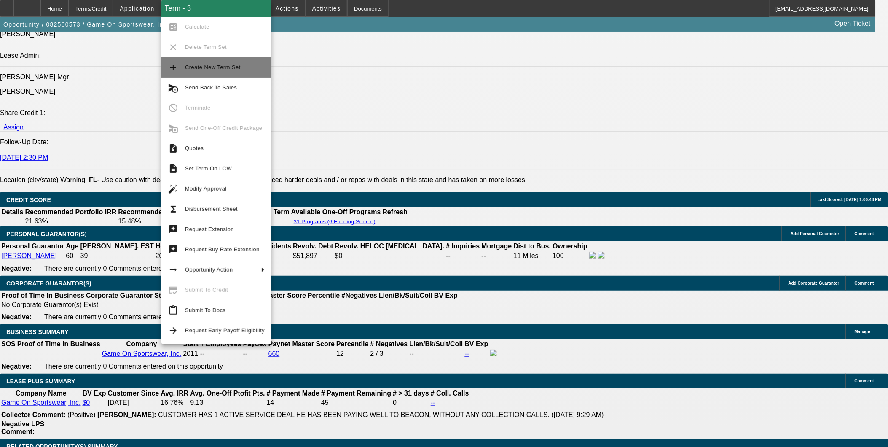
click at [220, 72] on span "Create New Term Set" at bounding box center [225, 67] width 80 height 10
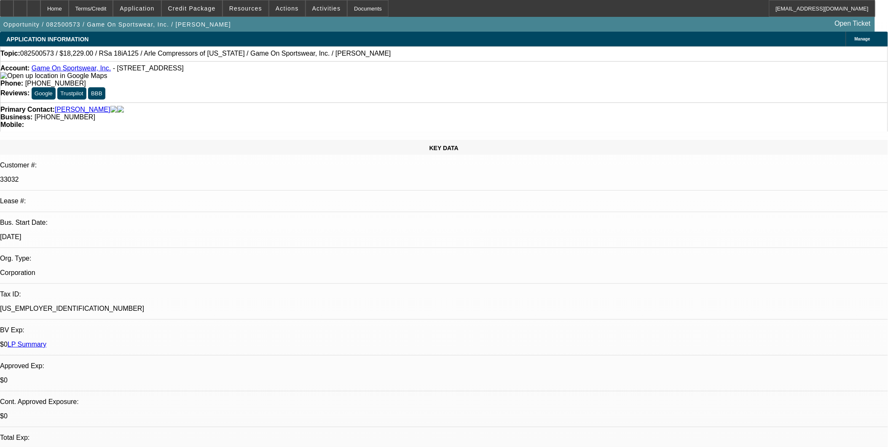
select select "0"
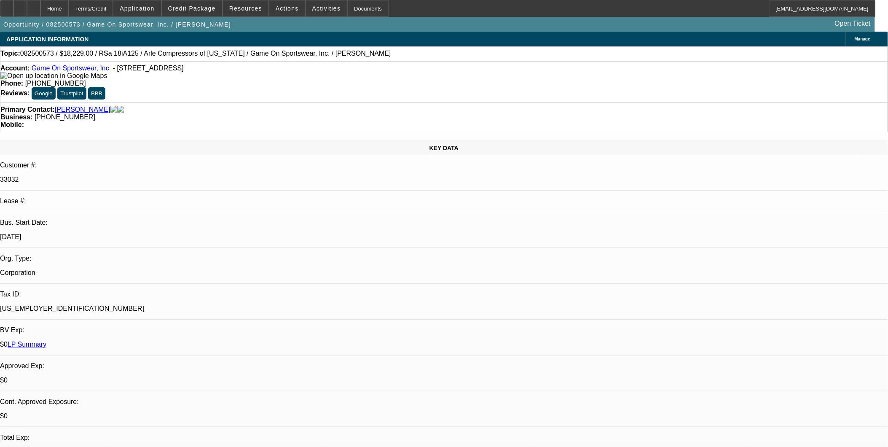
select select "0"
select select "1"
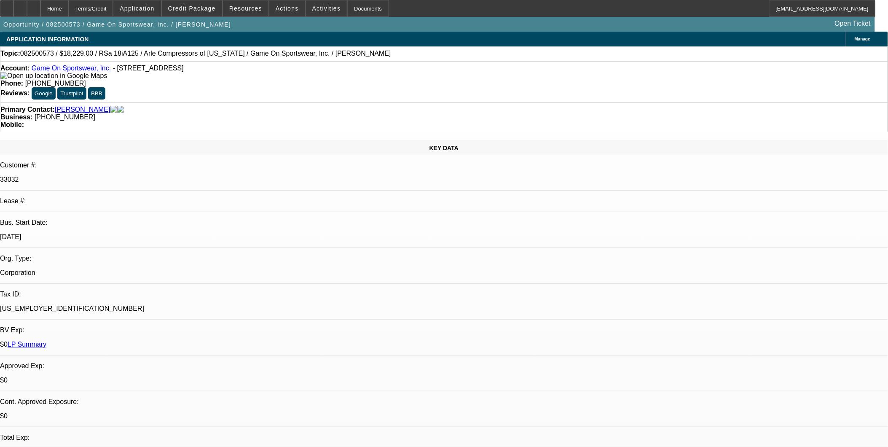
select select "1"
select select "6"
select select "1"
select select "6"
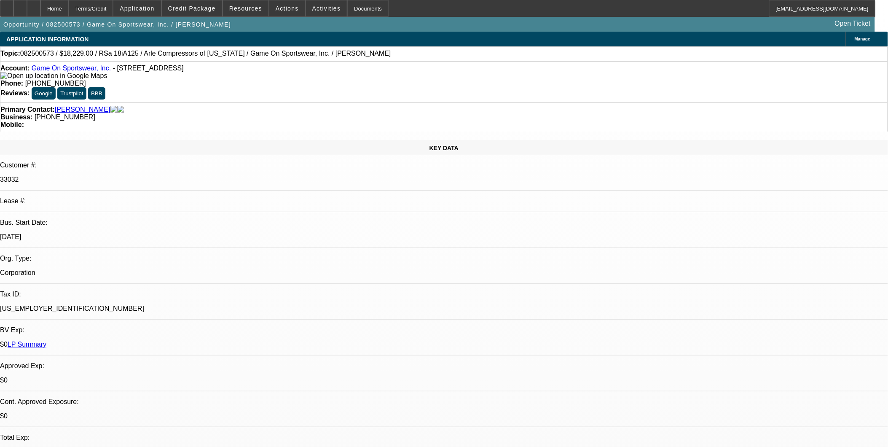
select select "1"
select select "6"
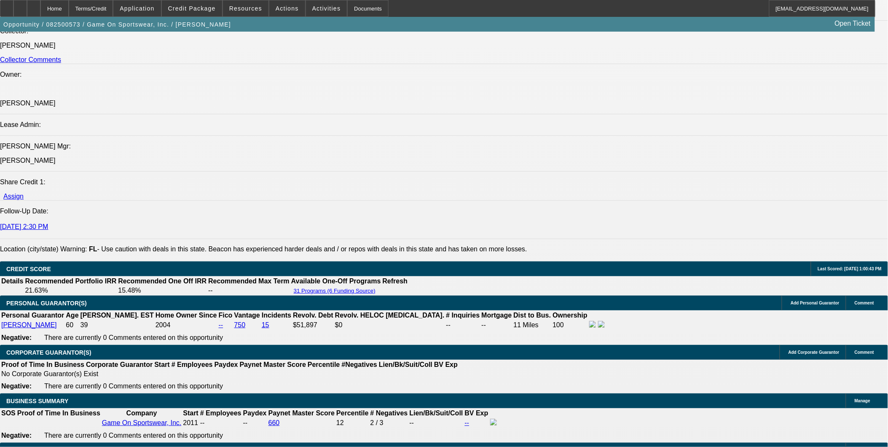
scroll to position [1077, 0]
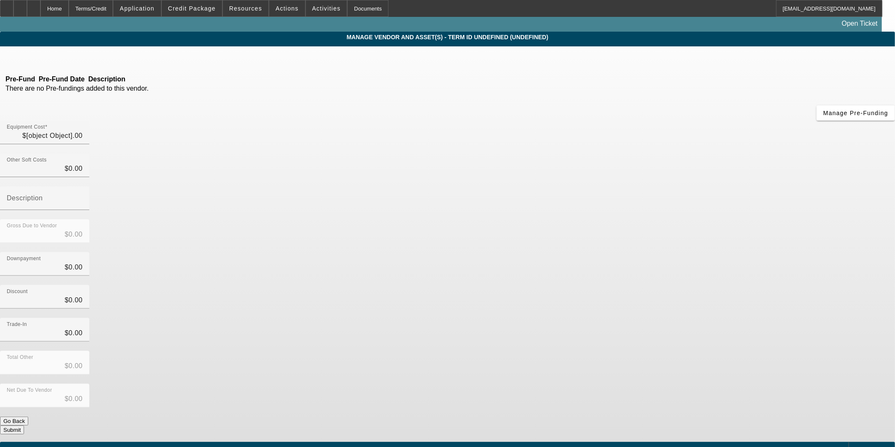
type input "$18,070.00"
type input "$159.00"
type input "$18,229.00"
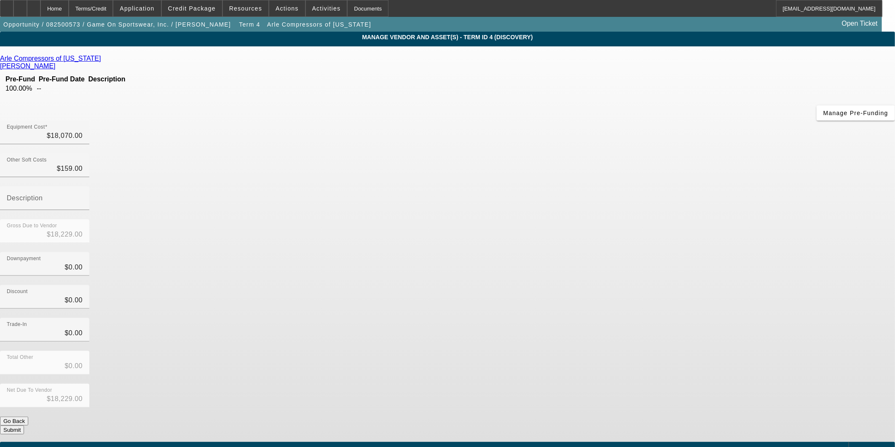
click at [284, 60] on div "Arle Compressors of [US_STATE]" at bounding box center [447, 59] width 895 height 8
click at [103, 61] on icon at bounding box center [103, 58] width 0 height 7
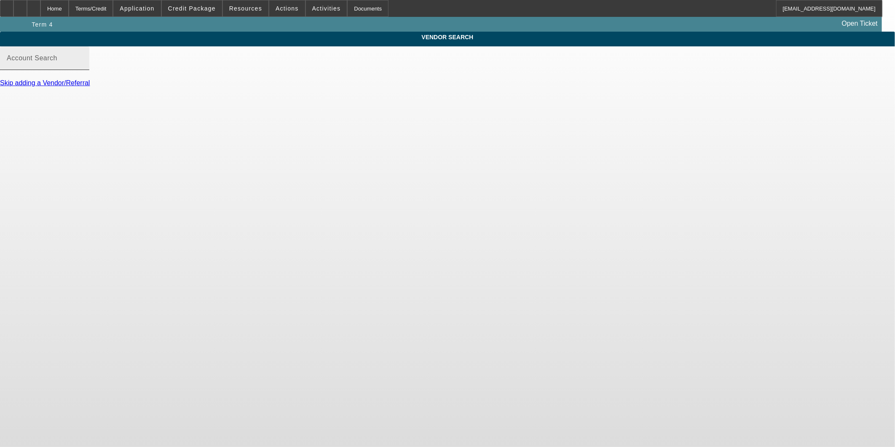
click at [83, 67] on input "Account Search" at bounding box center [45, 61] width 76 height 10
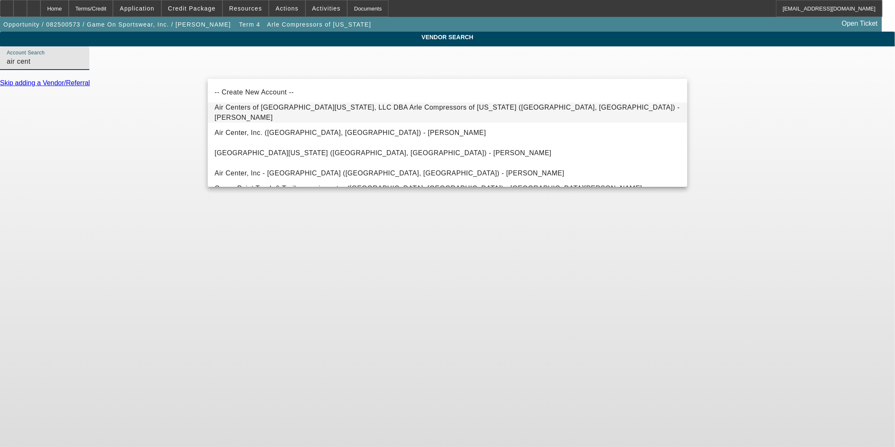
click at [283, 116] on span "Air Centers of South Florida, LLC DBA Arle Compressors of Florida (Tampa, FL) -…" at bounding box center [448, 112] width 466 height 20
type input "Air Centers of South Florida, LLC DBA Arle Compressors of Florida (Tampa, FL) -…"
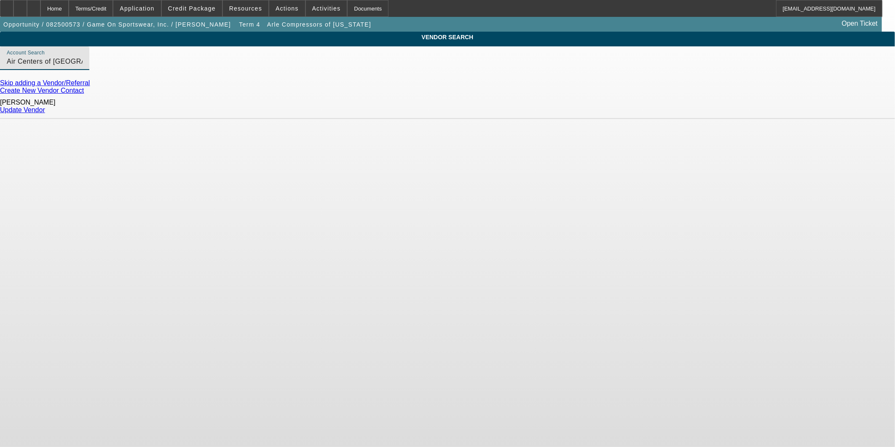
click at [45, 106] on link "Update Vendor" at bounding box center [22, 109] width 45 height 7
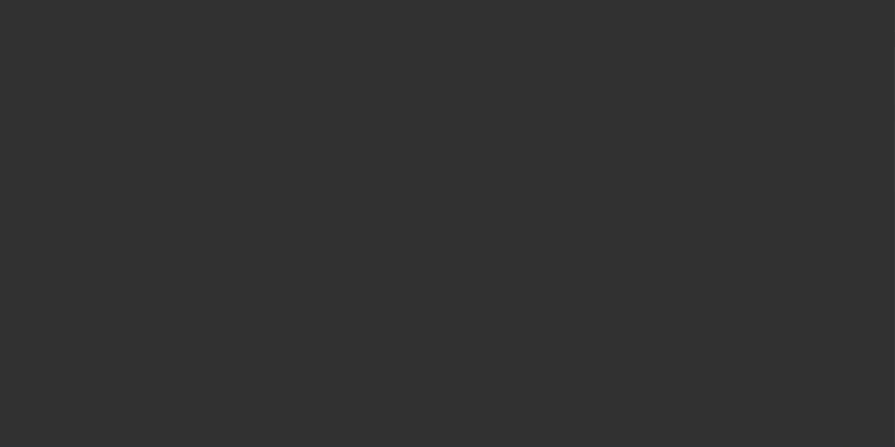
type input "$18,070.00"
type input "$159.00"
type input "$18,229.00"
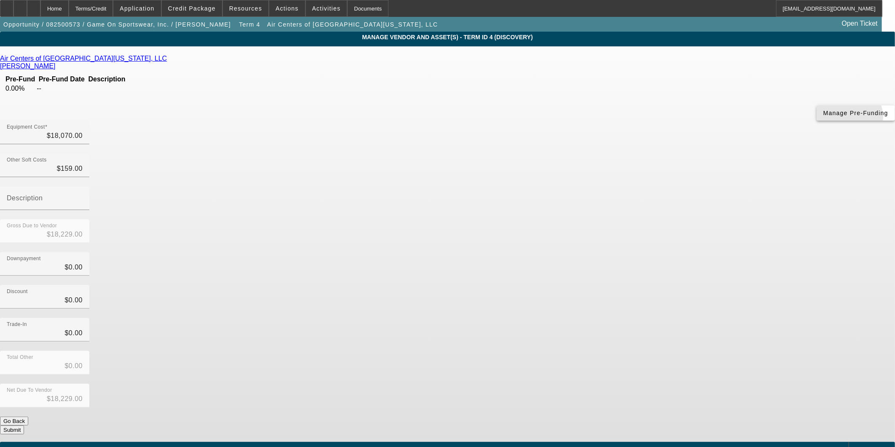
click at [817, 123] on span "button" at bounding box center [856, 113] width 78 height 20
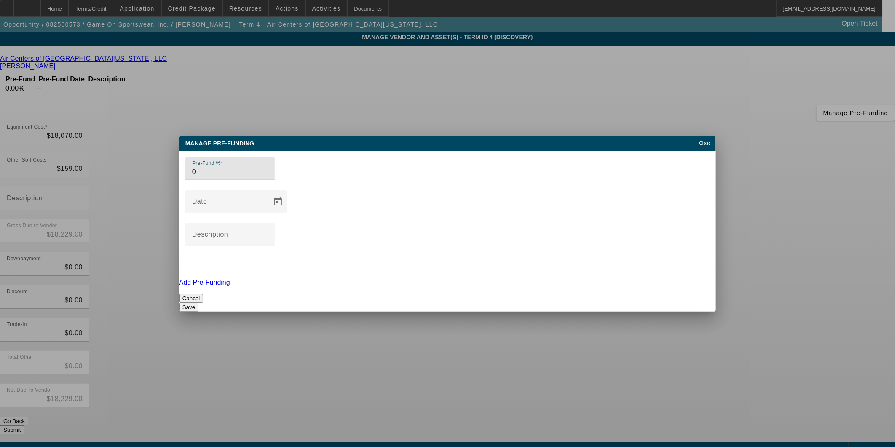
drag, startPoint x: 218, startPoint y: 214, endPoint x: 65, endPoint y: 198, distance: 153.5
click at [66, 208] on div "Manage Pre-funding Close Pre-Fund % 0 Date Description Add Pre-Funding Cancel S…" at bounding box center [447, 223] width 895 height 447
type input "100"
click at [199, 303] on button "Save" at bounding box center [188, 307] width 19 height 9
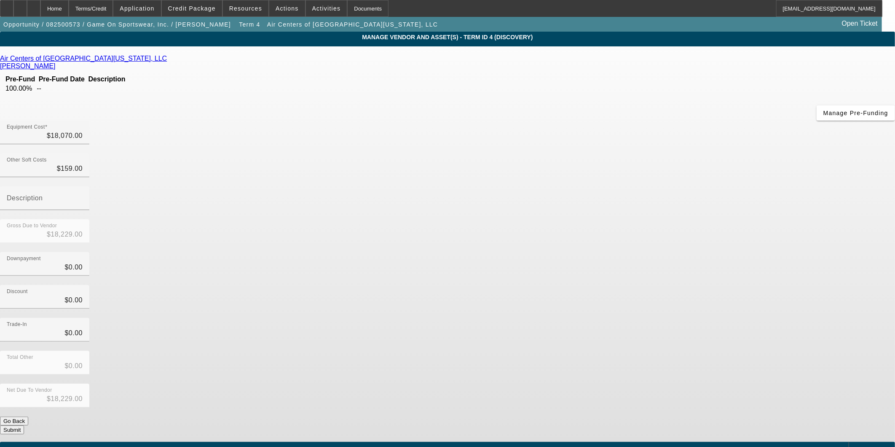
click at [643, 384] on div "Net Due To Vendor $18,229.00" at bounding box center [447, 400] width 895 height 33
click at [24, 425] on button "Submit" at bounding box center [12, 429] width 24 height 9
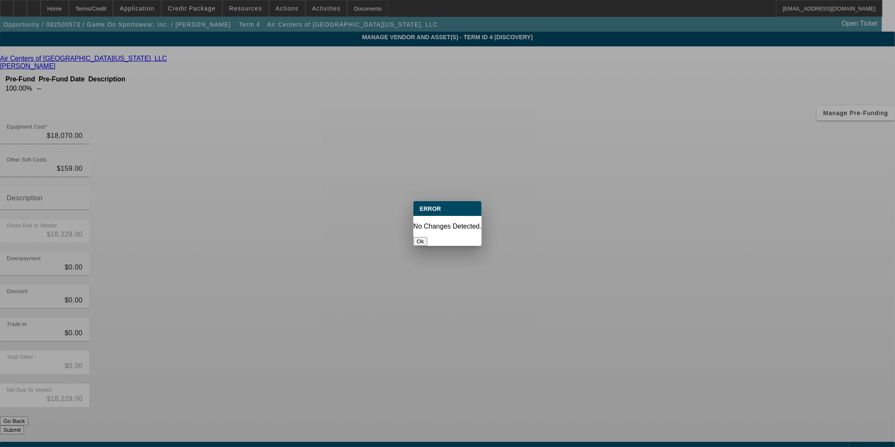
click at [428, 237] on button "Ok" at bounding box center [421, 241] width 14 height 9
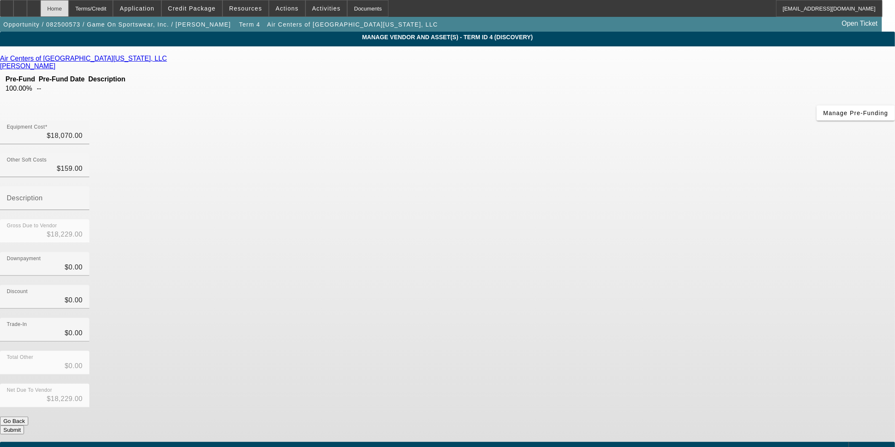
click at [66, 6] on div "Home" at bounding box center [54, 8] width 28 height 17
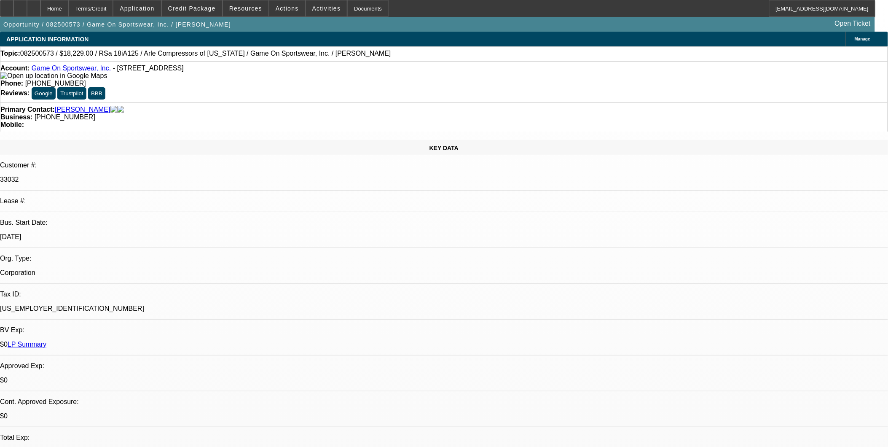
select select "0"
select select "6"
select select "0"
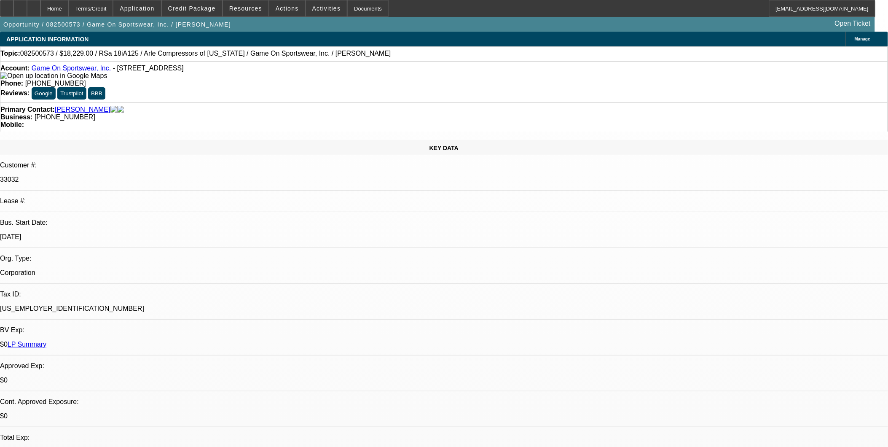
select select "0"
select select "6"
select select "0"
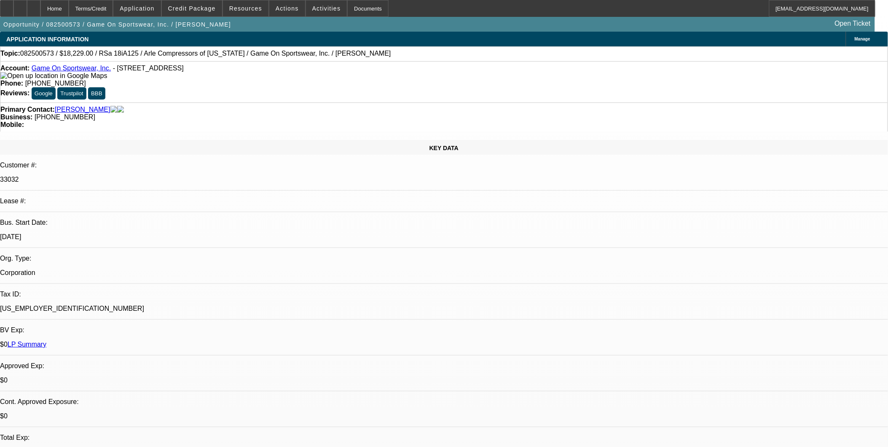
select select "0"
select select "6"
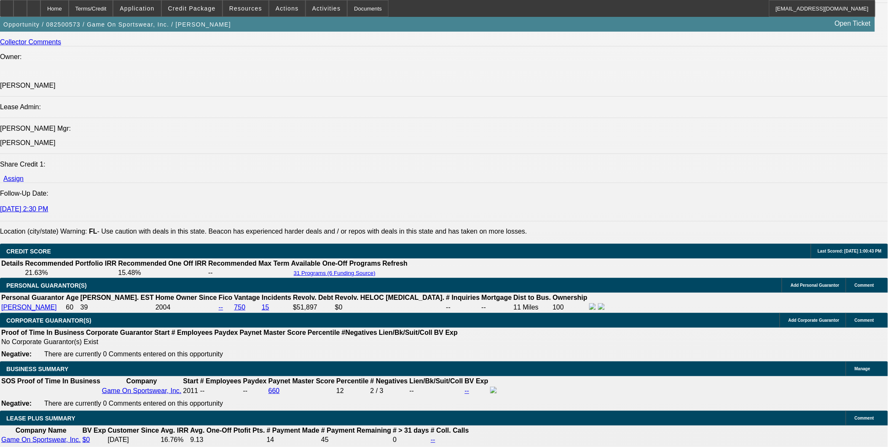
scroll to position [1121, 0]
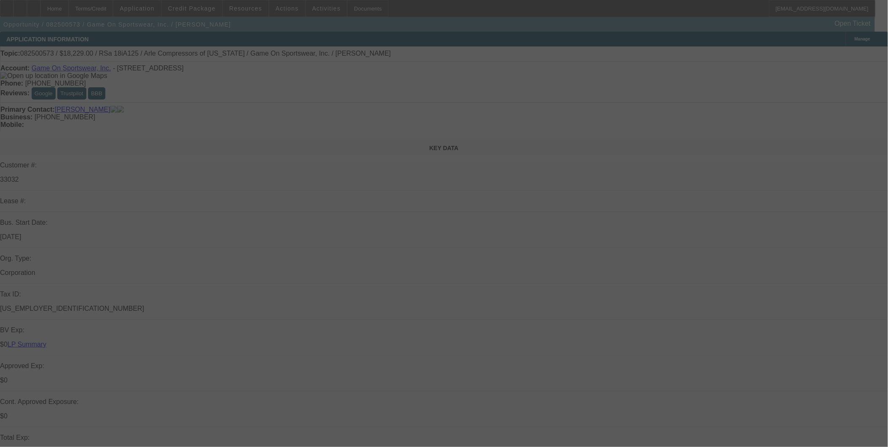
scroll to position [255, 0]
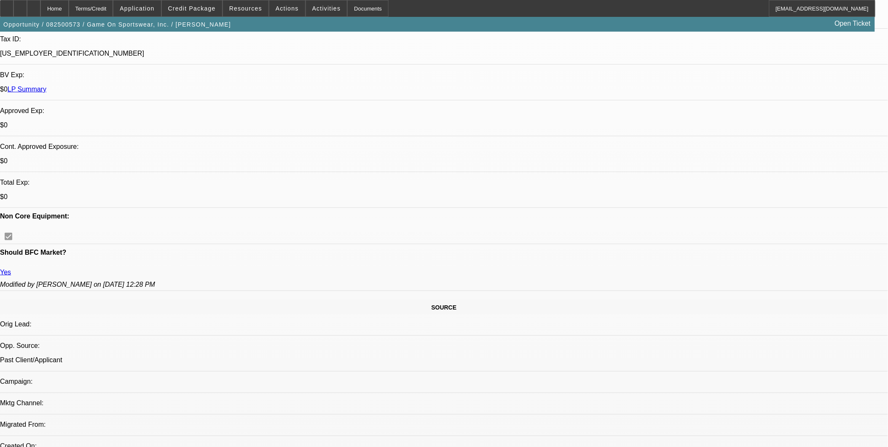
select select "0"
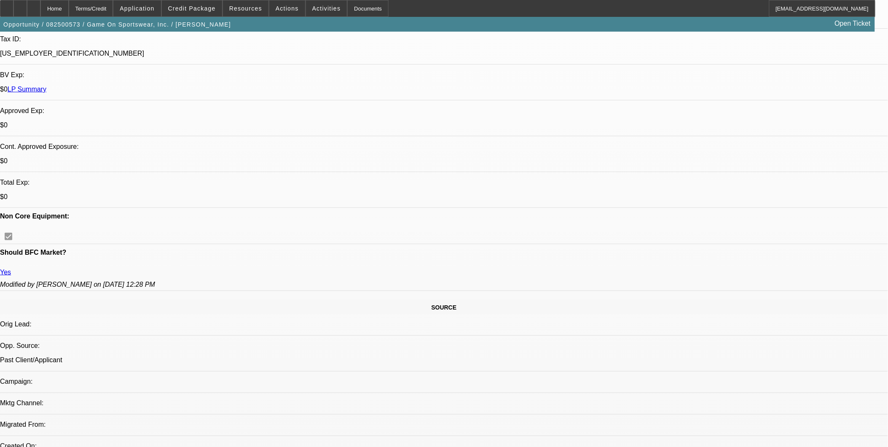
select select "0"
select select "1"
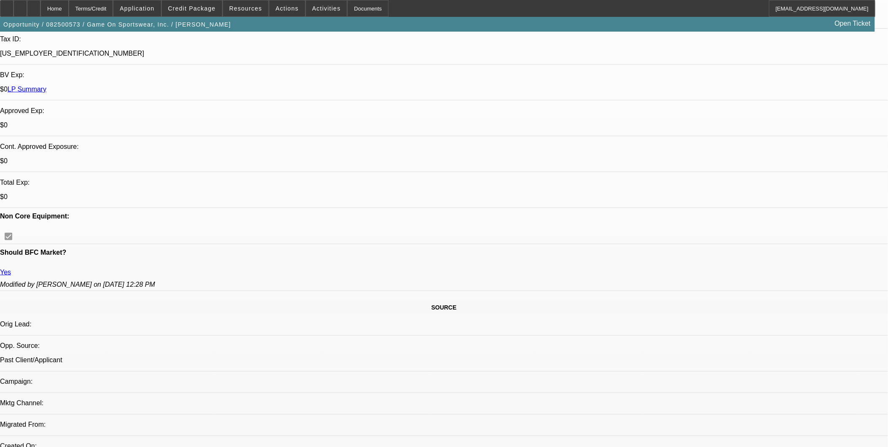
select select "1"
select select "6"
select select "1"
select select "6"
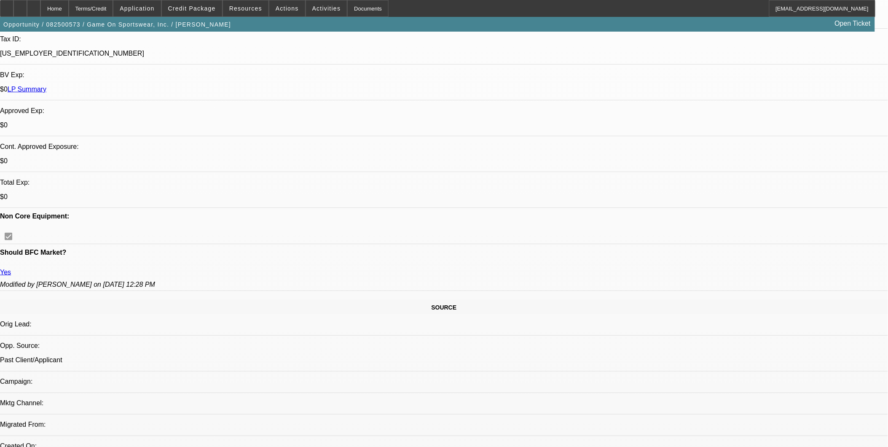
select select "1"
select select "6"
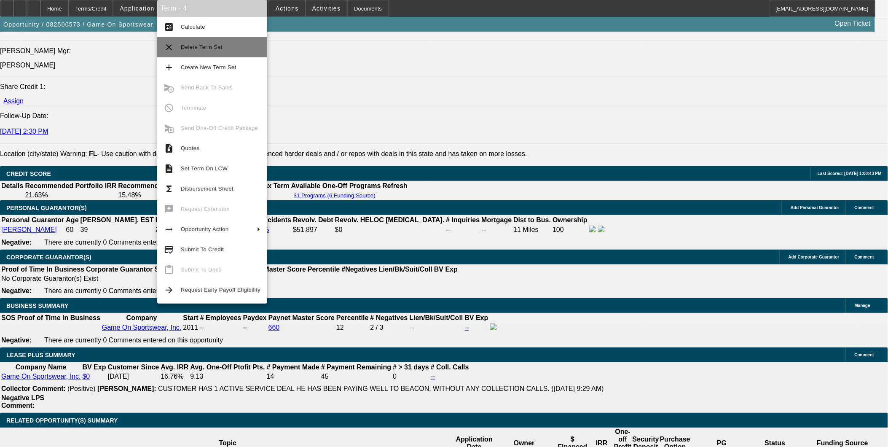
click at [213, 50] on span "Delete Term Set" at bounding box center [221, 47] width 80 height 10
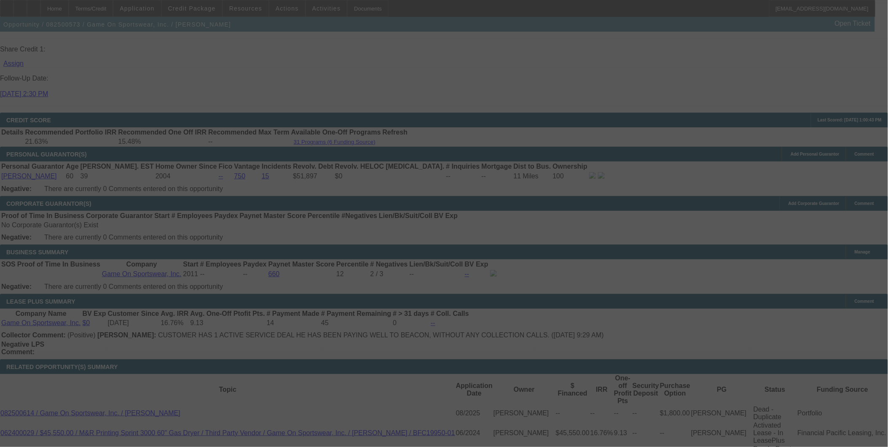
scroll to position [1170, 0]
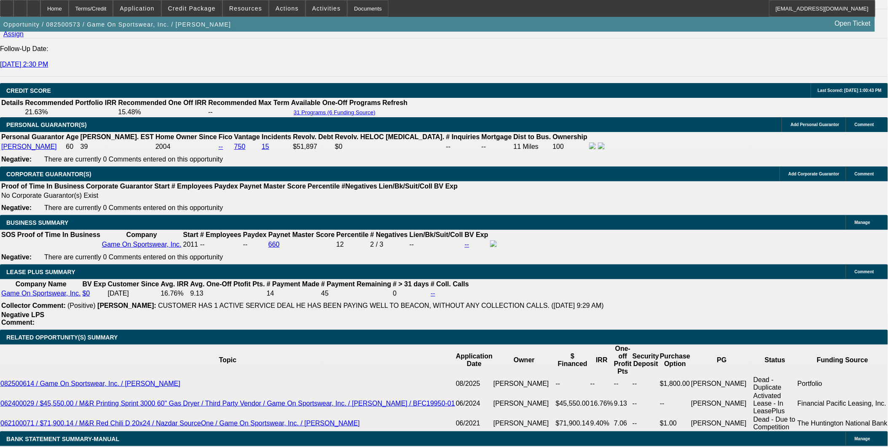
select select "0"
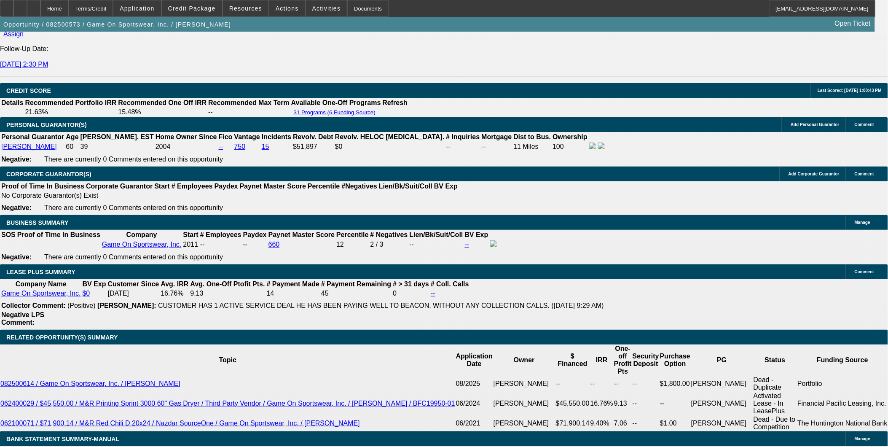
select select "0"
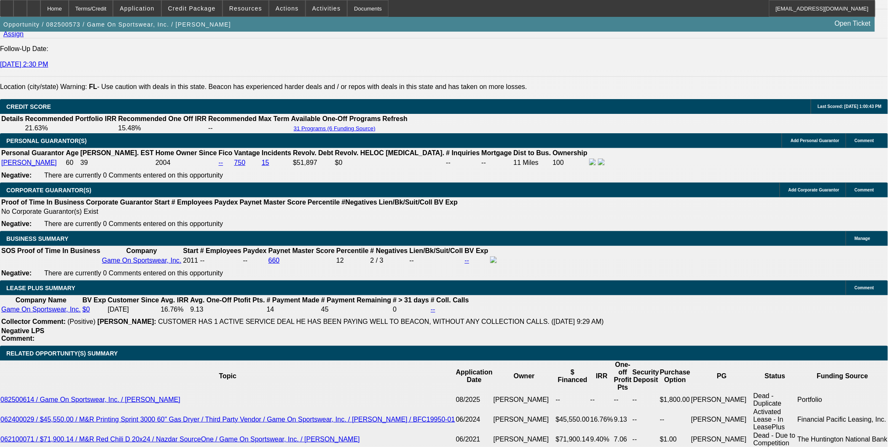
select select "1"
select select "6"
select select "1"
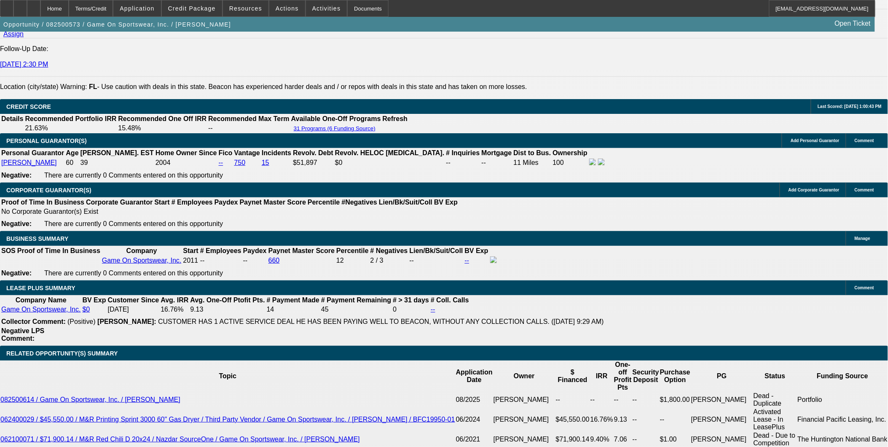
select select "6"
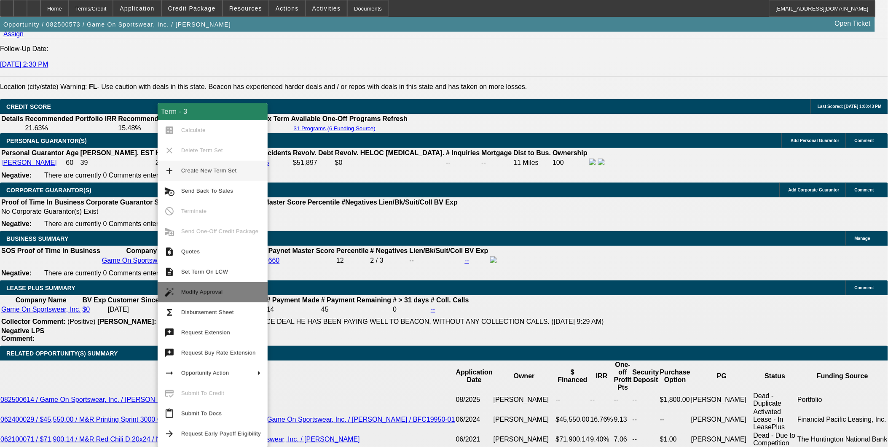
click at [214, 293] on span "Modify Approval" at bounding box center [202, 292] width 42 height 6
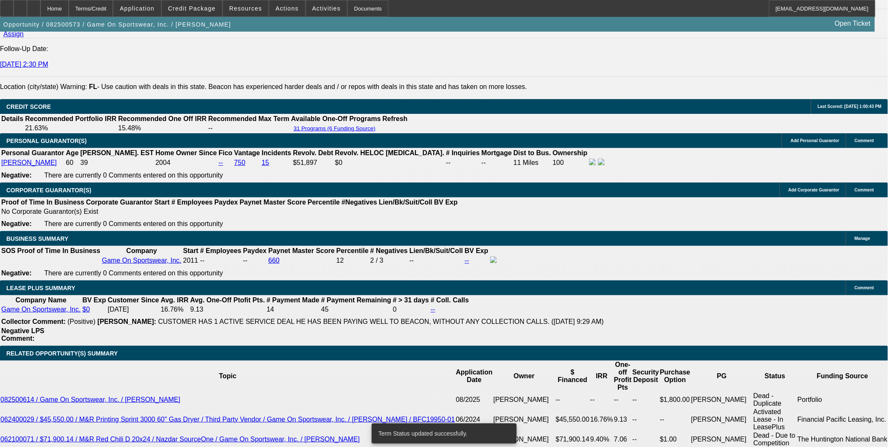
select select "0"
select select "6"
select select "0"
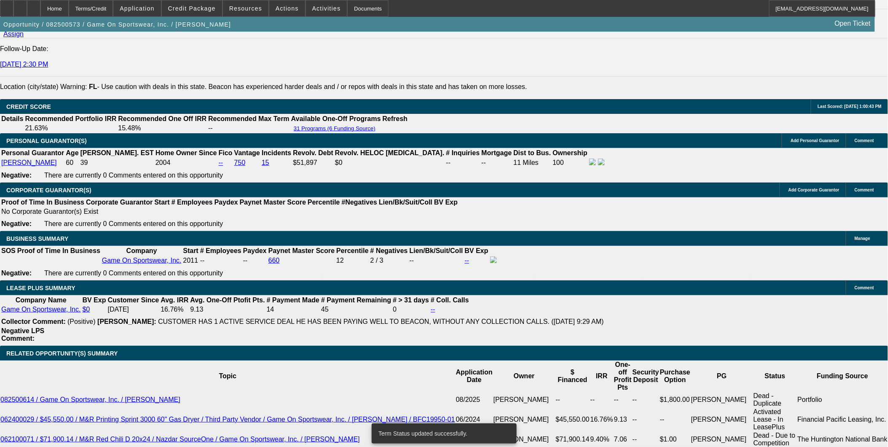
select select "0"
select select "6"
select select "0"
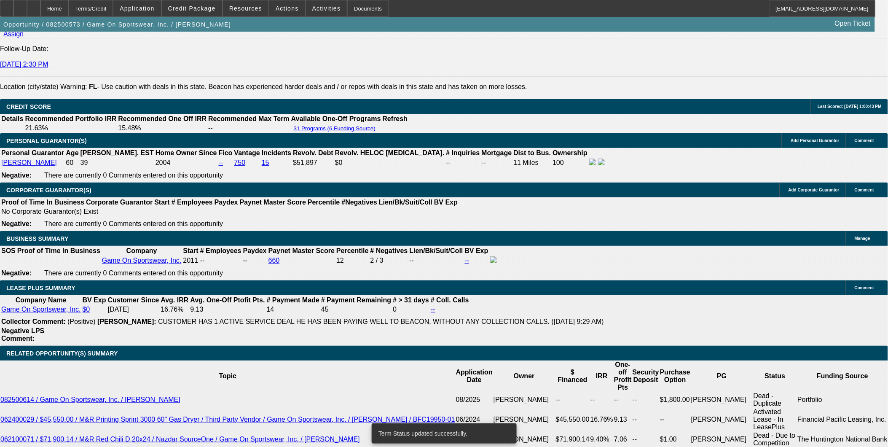
select select "0"
select select "6"
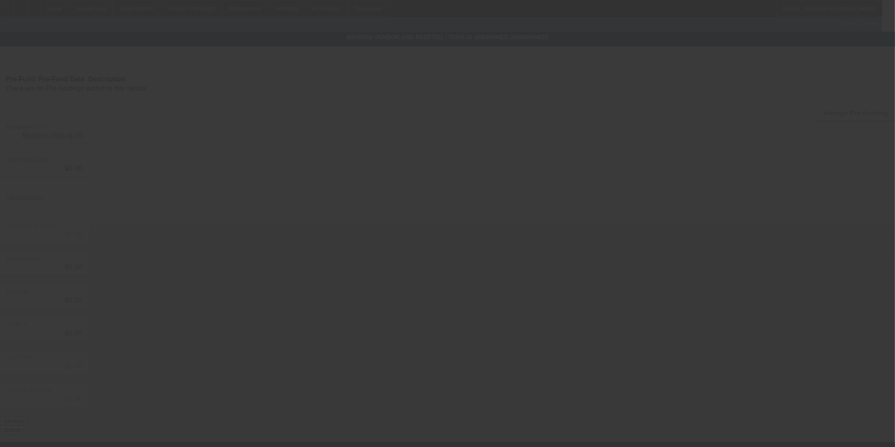
type input "$18,070.00"
type input "$159.00"
type input "$18,229.00"
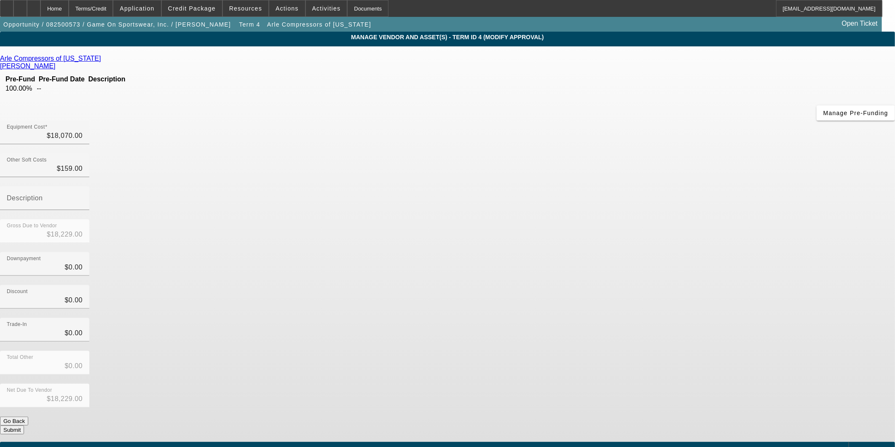
click at [103, 62] on icon at bounding box center [103, 58] width 0 height 7
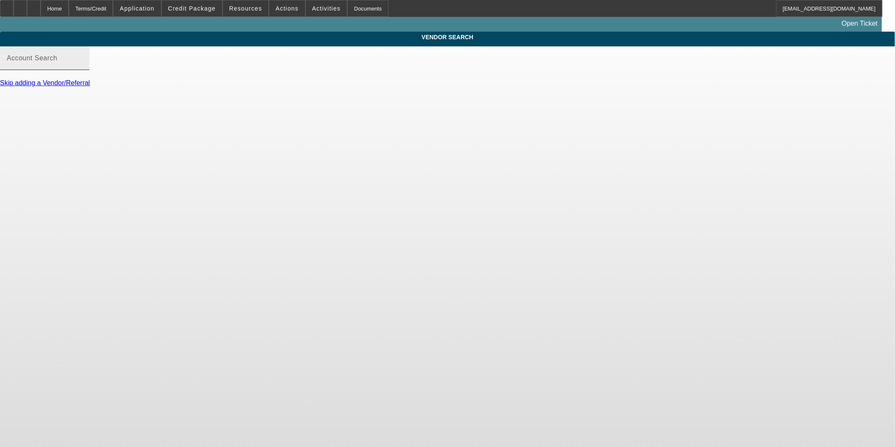
click at [83, 67] on input "Account Search" at bounding box center [45, 61] width 76 height 10
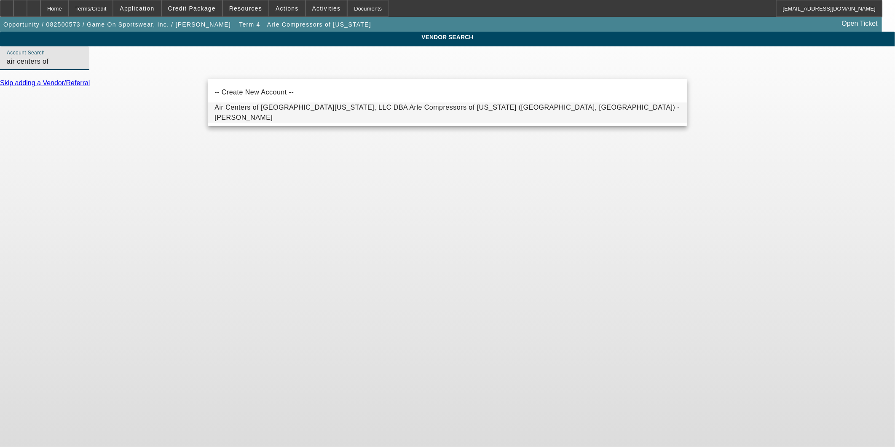
click at [276, 116] on span "Air Centers of South Florida, LLC DBA Arle Compressors of Florida (Tampa, FL) -…" at bounding box center [448, 112] width 466 height 20
type input "Air Centers of South Florida, LLC DBA Arle Compressors of Florida (Tampa, FL) -…"
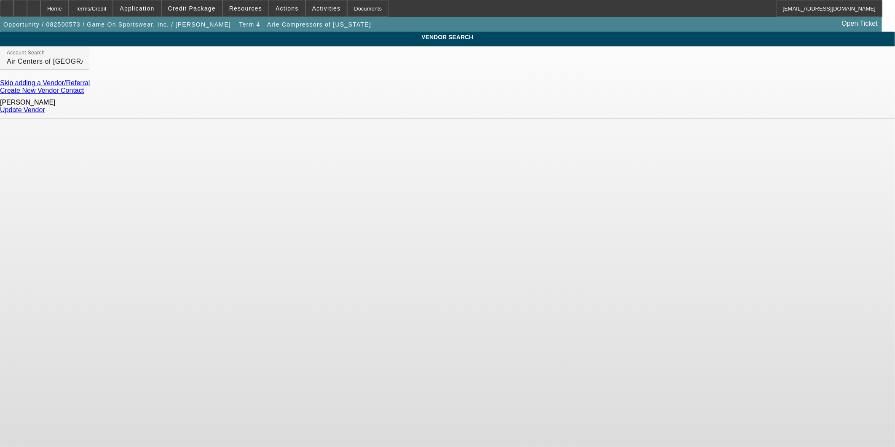
click at [45, 110] on link "Update Vendor" at bounding box center [22, 109] width 45 height 7
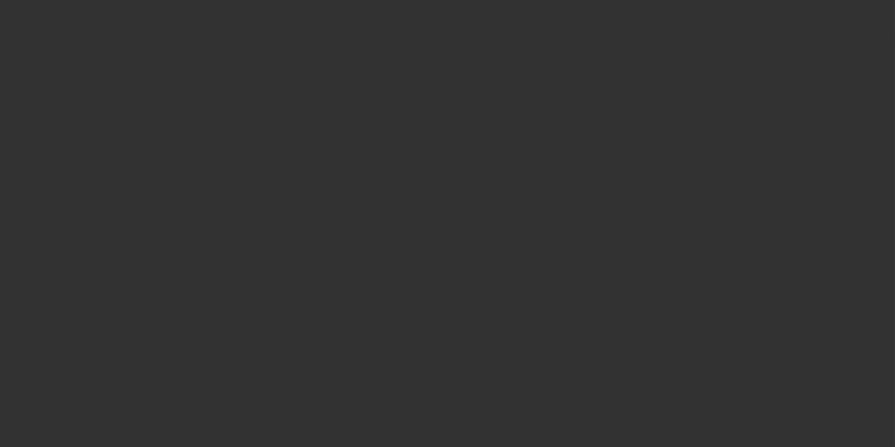
type input "$18,070.00"
type input "$159.00"
type input "$18,229.00"
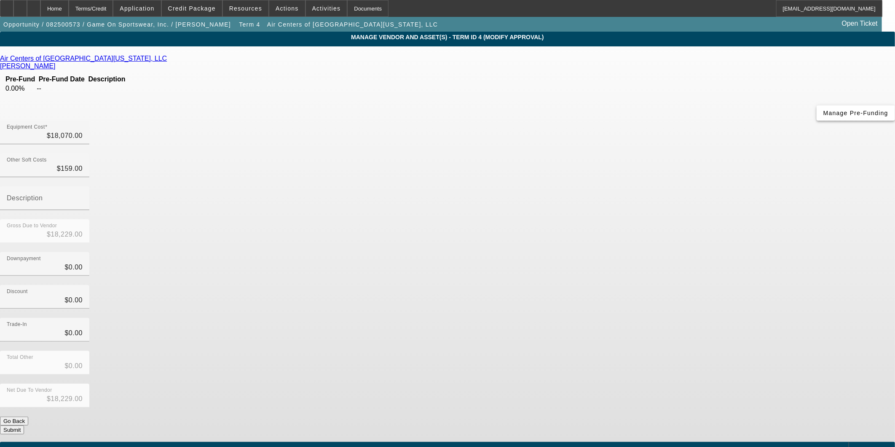
click at [824, 116] on span "Manage Pre-Funding" at bounding box center [856, 113] width 65 height 7
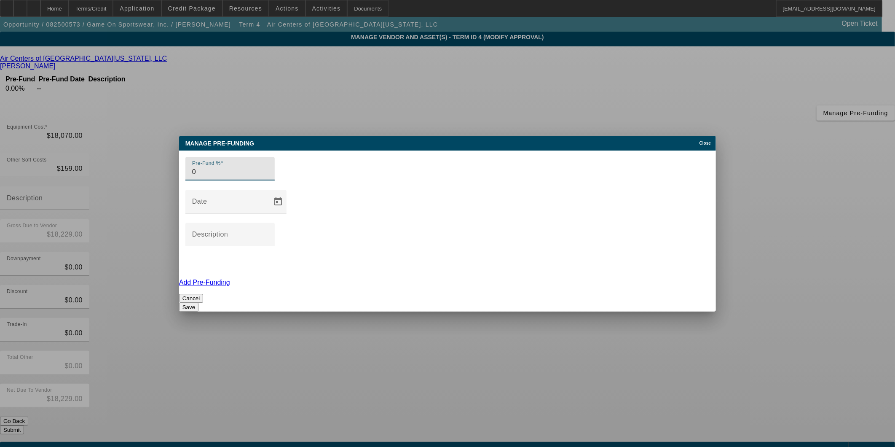
drag, startPoint x: 203, startPoint y: 210, endPoint x: 58, endPoint y: 186, distance: 147.4
click at [58, 186] on div "Manage Pre-funding Close Pre-Fund % 0 Date Description Add Pre-Funding Cancel S…" at bounding box center [447, 223] width 895 height 447
type input "100"
click at [199, 303] on button "Save" at bounding box center [188, 307] width 19 height 9
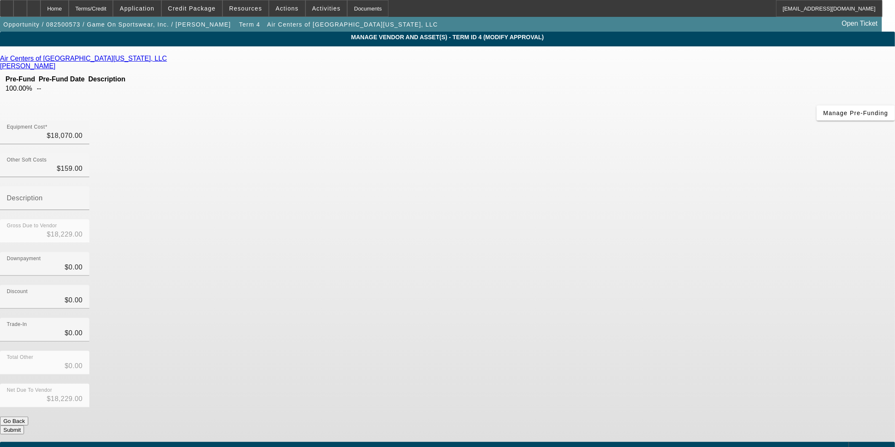
click at [642, 384] on div "Net Due To Vendor $18,229.00" at bounding box center [447, 400] width 895 height 33
click at [24, 425] on button "Submit" at bounding box center [12, 429] width 24 height 9
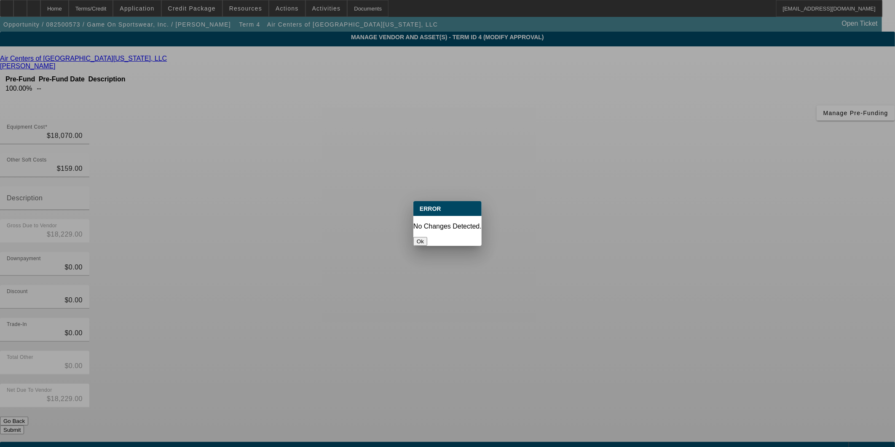
click at [428, 237] on button "Ok" at bounding box center [421, 241] width 14 height 9
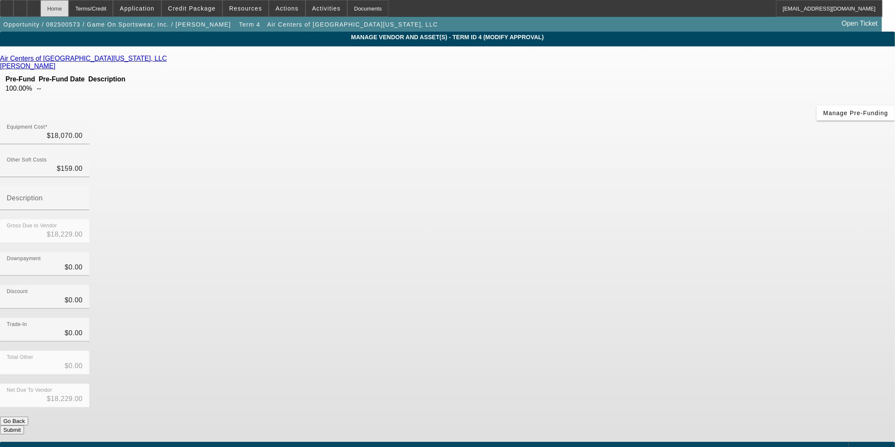
click at [69, 5] on div "Home" at bounding box center [54, 8] width 28 height 17
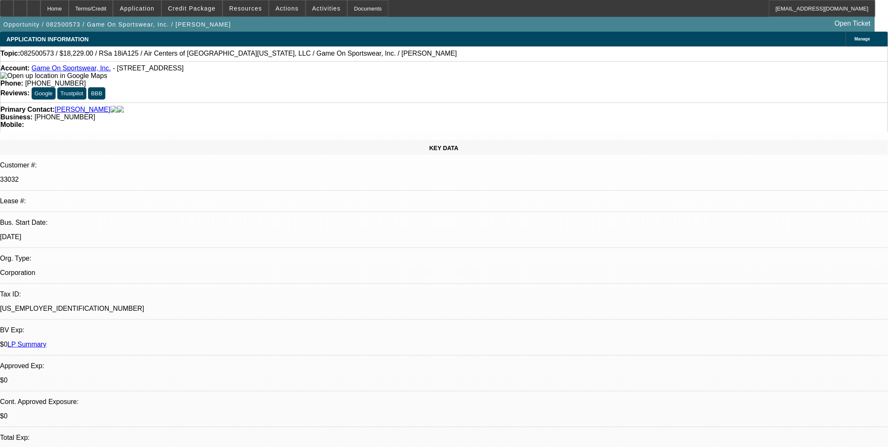
select select "0"
select select "6"
select select "0"
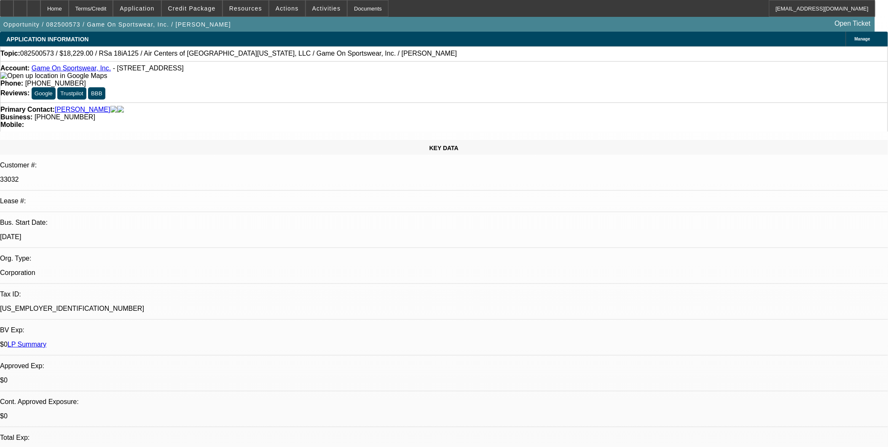
select select "0"
select select "6"
select select "0"
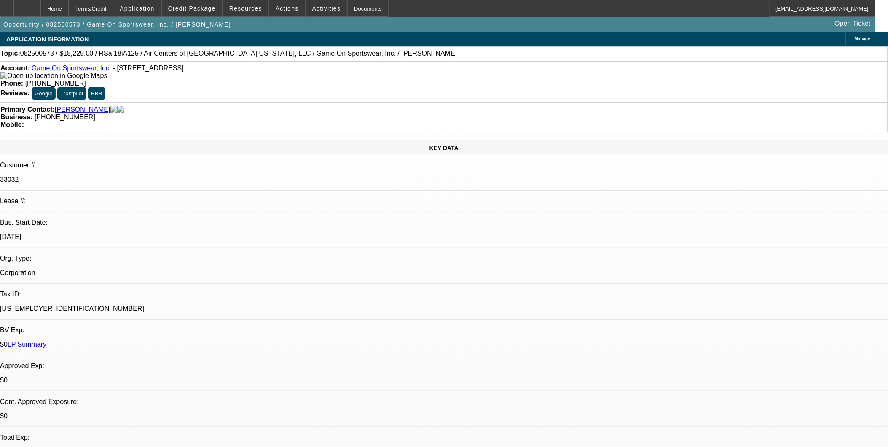
select select "0"
select select "6"
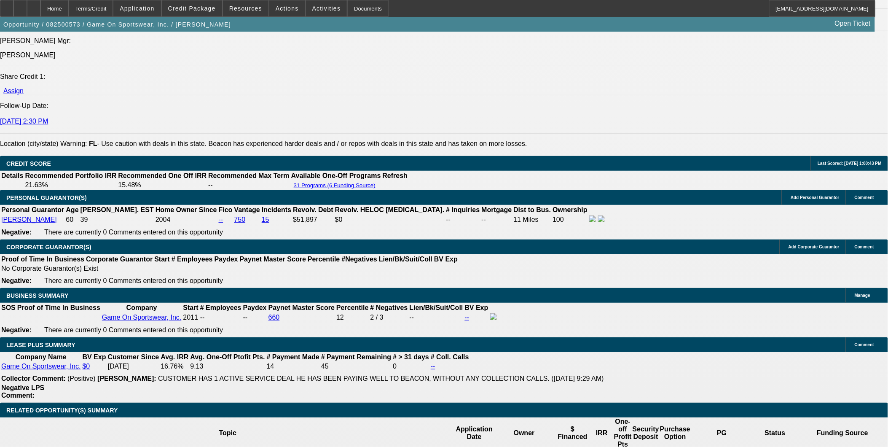
scroll to position [1171, 0]
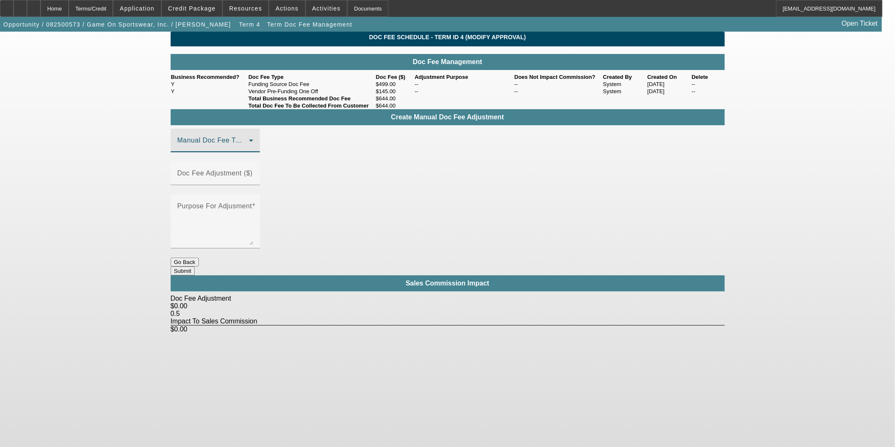
click at [249, 149] on span at bounding box center [213, 144] width 72 height 10
click at [259, 205] on mat-option "Funding Source Doc Fee" at bounding box center [227, 200] width 113 height 20
click at [253, 177] on mat-label "Doc Fee Adjustment ($)" at bounding box center [214, 172] width 75 height 7
click at [253, 178] on input "Doc Fee Adjustment ($)" at bounding box center [215, 177] width 76 height 10
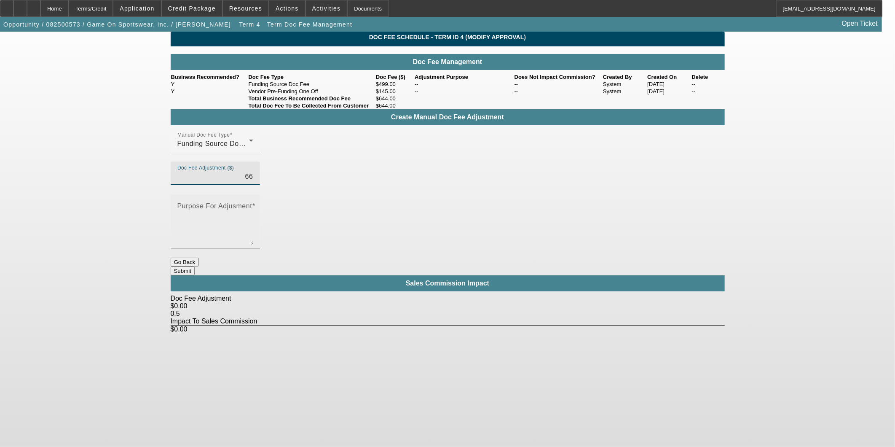
type input "$66.00"
click at [253, 204] on textarea "Purpose For Adjusment" at bounding box center [215, 224] width 76 height 40
type textarea "n"
type textarea "increasing every doc fee"
click at [513, 240] on div "Doc Fee Schedule - Term ID 4 (Modify Approval) Doc Fee Management Business Reco…" at bounding box center [448, 182] width 554 height 301
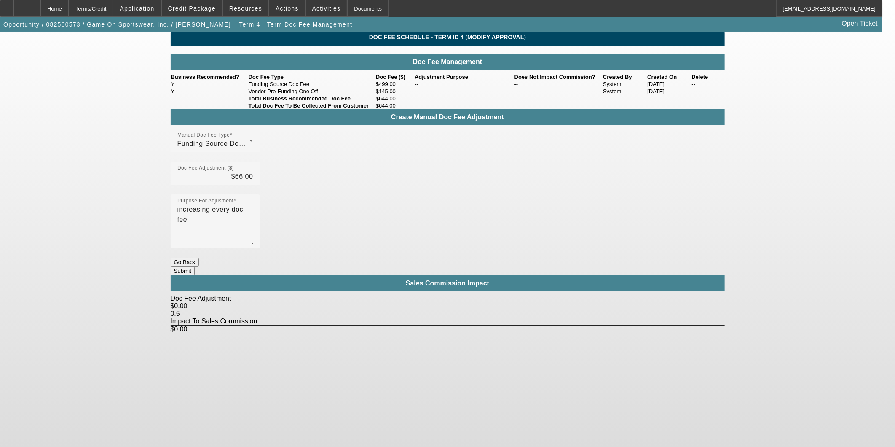
drag, startPoint x: 513, startPoint y: 240, endPoint x: 502, endPoint y: 234, distance: 12.3
click at [195, 266] on button "Submit" at bounding box center [183, 270] width 24 height 9
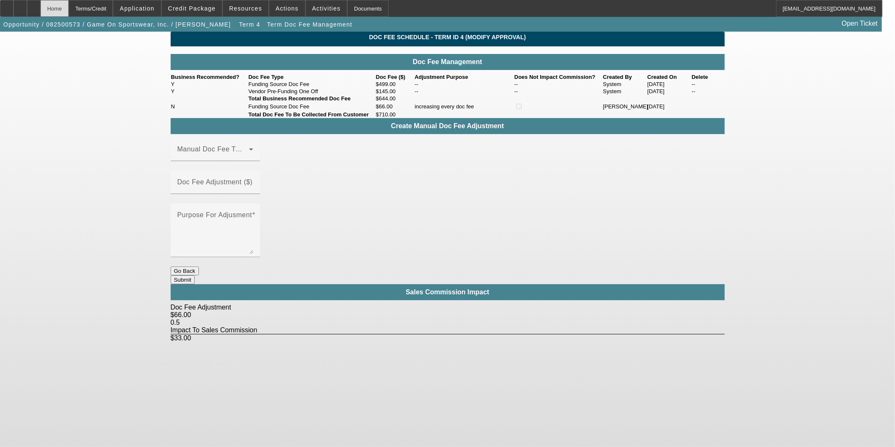
click at [69, 7] on div "Home" at bounding box center [54, 8] width 28 height 17
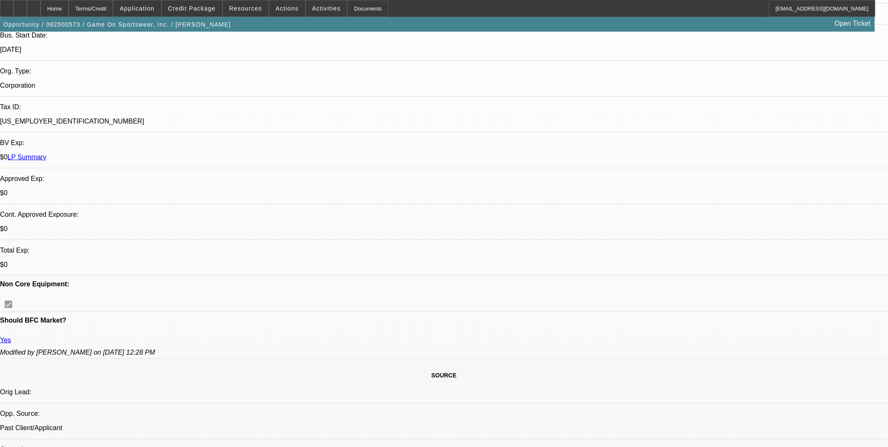
select select "0"
select select "6"
select select "0"
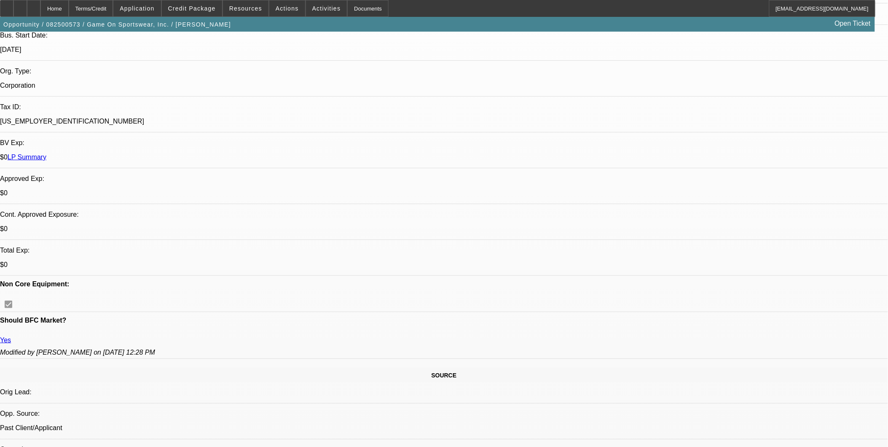
select select "0"
select select "6"
select select "0"
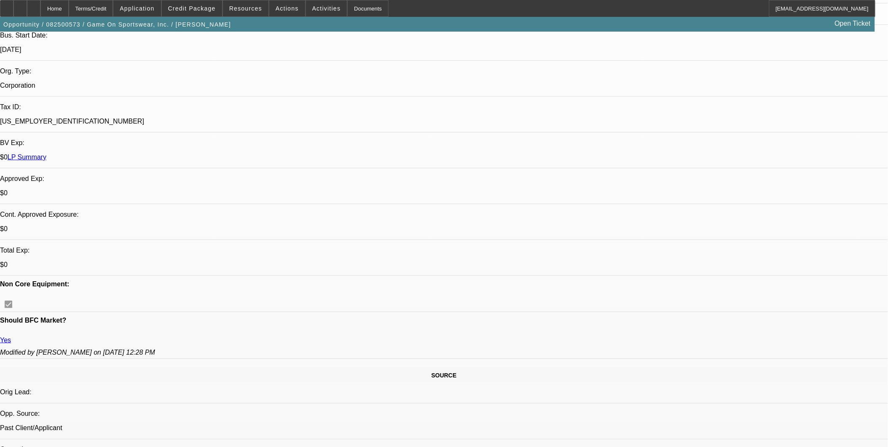
select select "0"
select select "6"
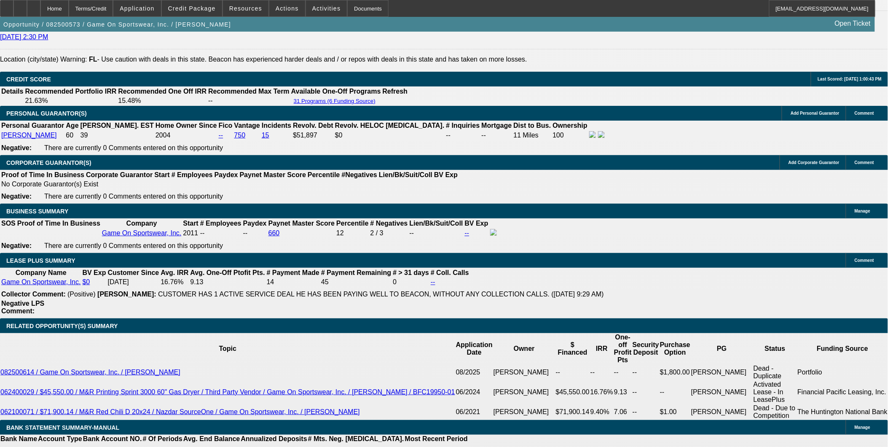
scroll to position [1151, 0]
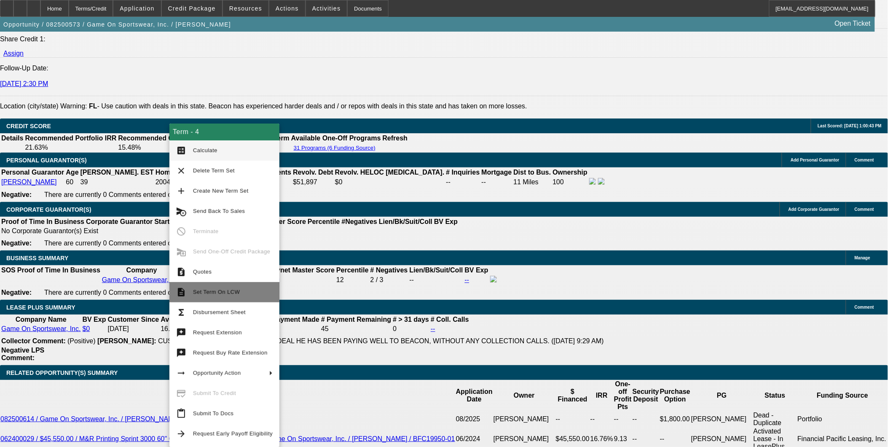
click at [214, 293] on span "Set Term On LCW" at bounding box center [216, 292] width 47 height 6
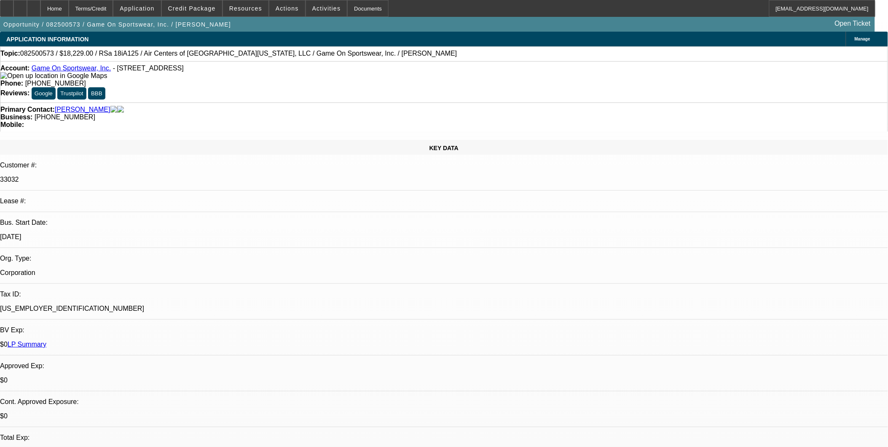
select select "0"
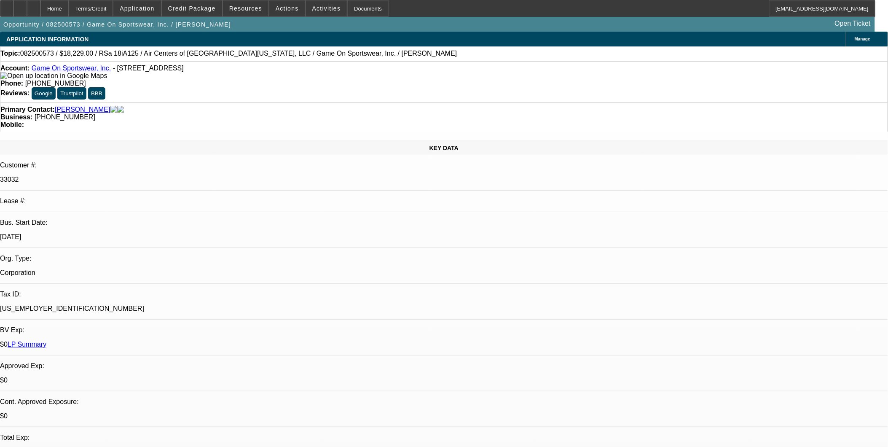
select select "0"
select select "1"
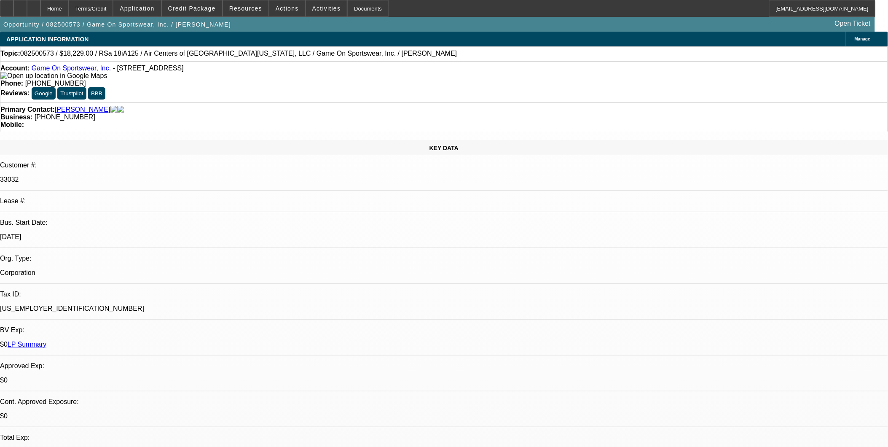
select select "1"
select select "6"
select select "1"
select select "6"
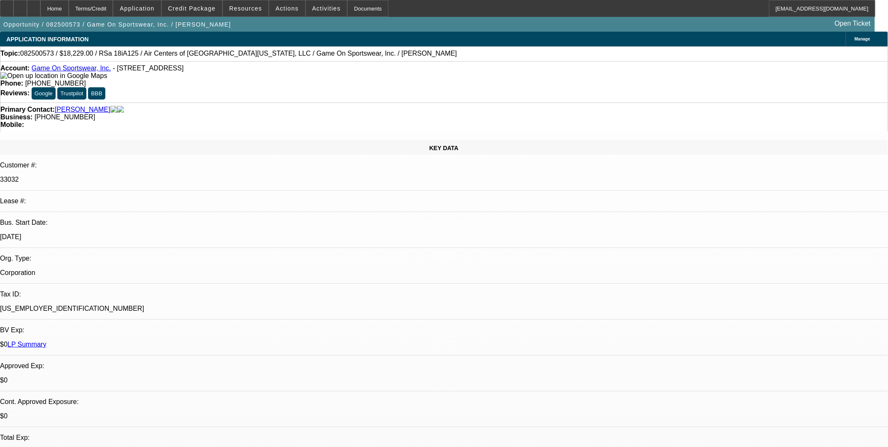
select select "1"
select select "6"
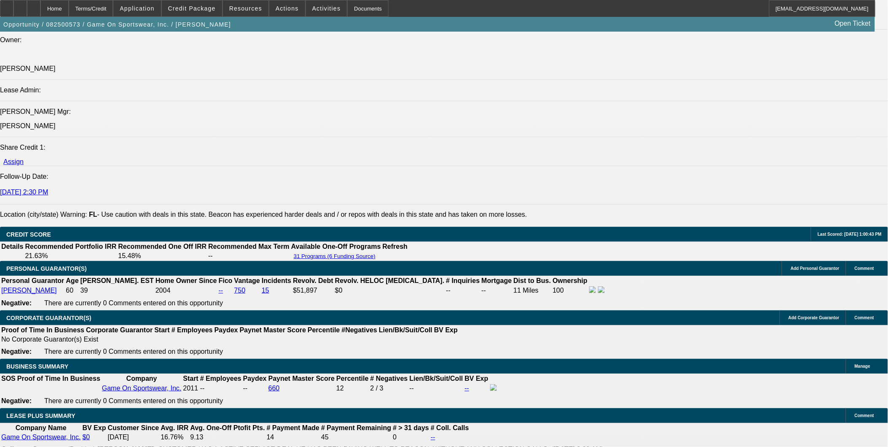
scroll to position [1124, 0]
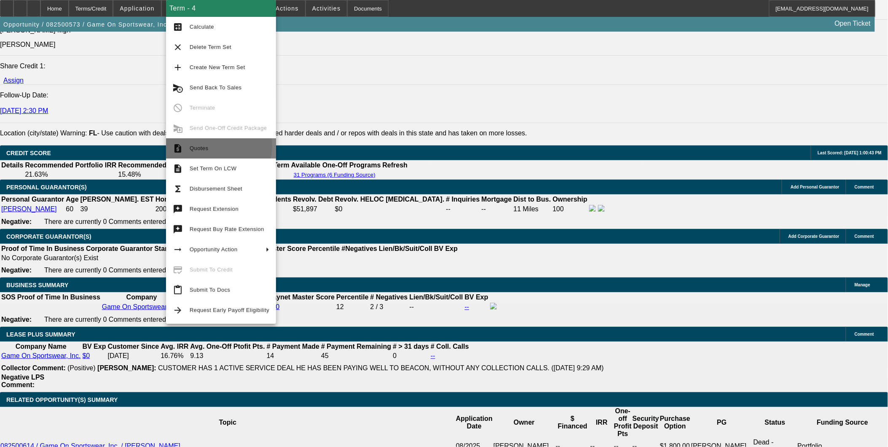
click at [218, 146] on span "Quotes" at bounding box center [230, 148] width 80 height 10
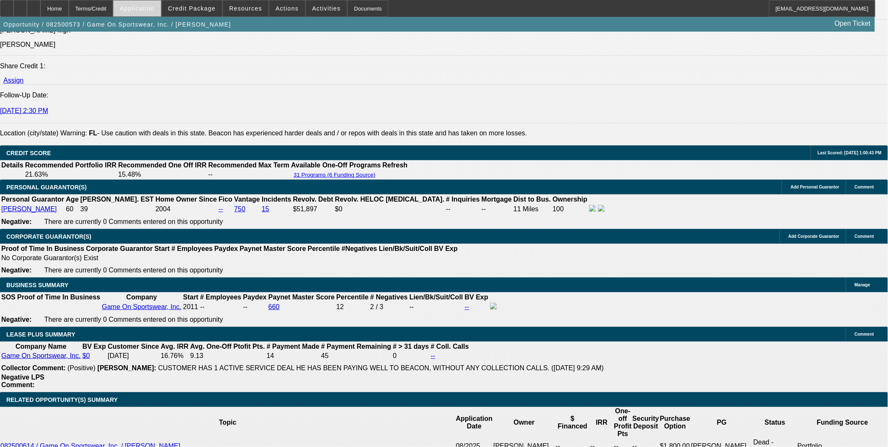
click at [161, 5] on span at bounding box center [136, 8] width 47 height 20
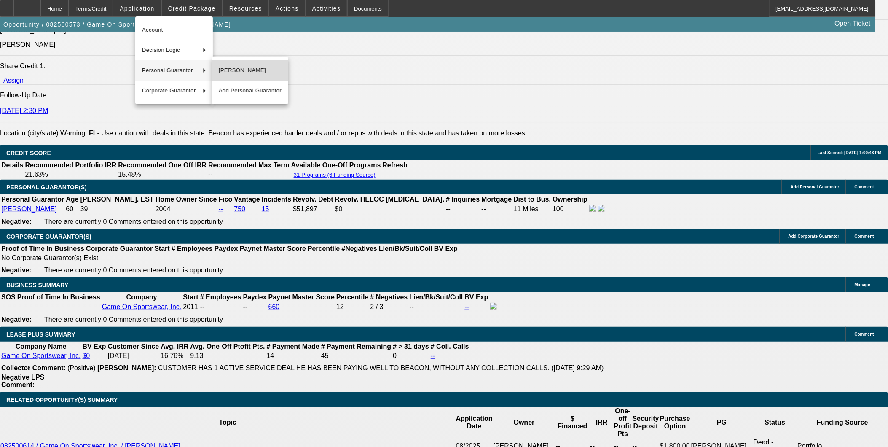
click at [263, 75] on span "[PERSON_NAME]" at bounding box center [250, 70] width 63 height 10
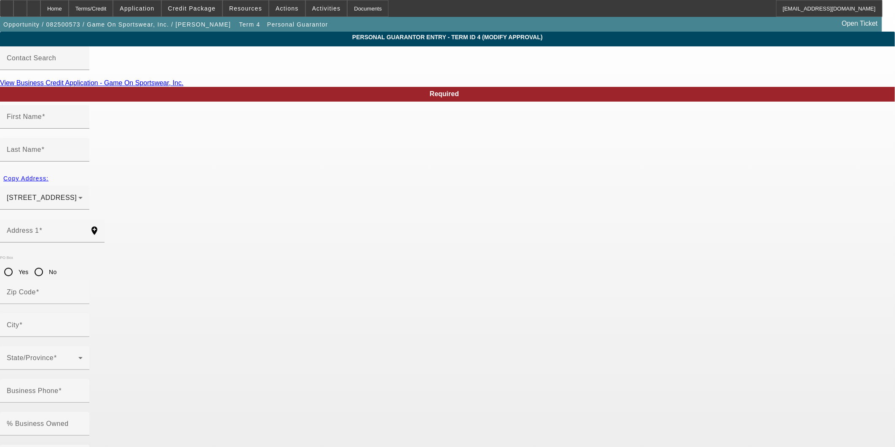
type input "[PERSON_NAME]"
type input "[STREET_ADDRESS]"
radio input "true"
type input "33027-2381"
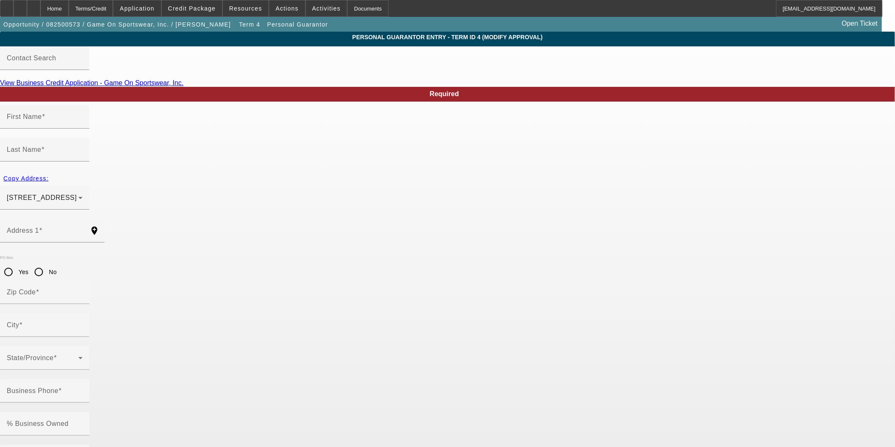
type input "Pembroke Pines"
type input "[PHONE_NUMBER]"
type input "100"
type input "595-20-7515"
type input "[EMAIL_ADDRESS][DOMAIN_NAME]"
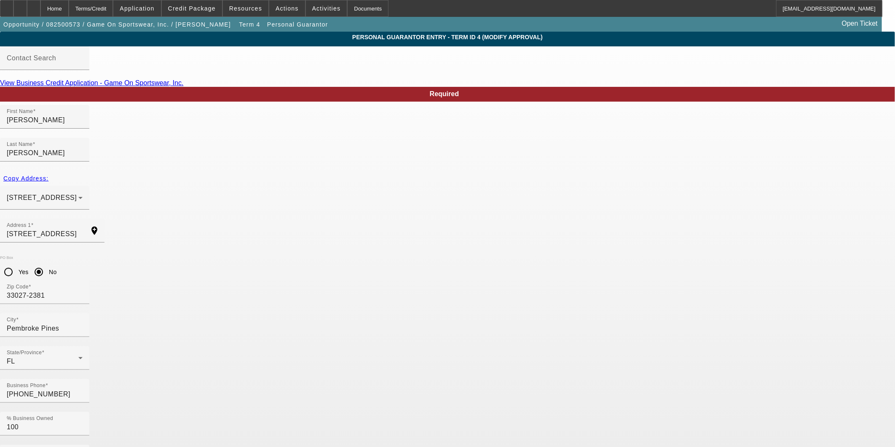
click at [304, 380] on body "Home Terms/Credit Application Credit Package Resources Actions Activities Docum…" at bounding box center [447, 437] width 895 height 875
